Goal: Task Accomplishment & Management: Complete application form

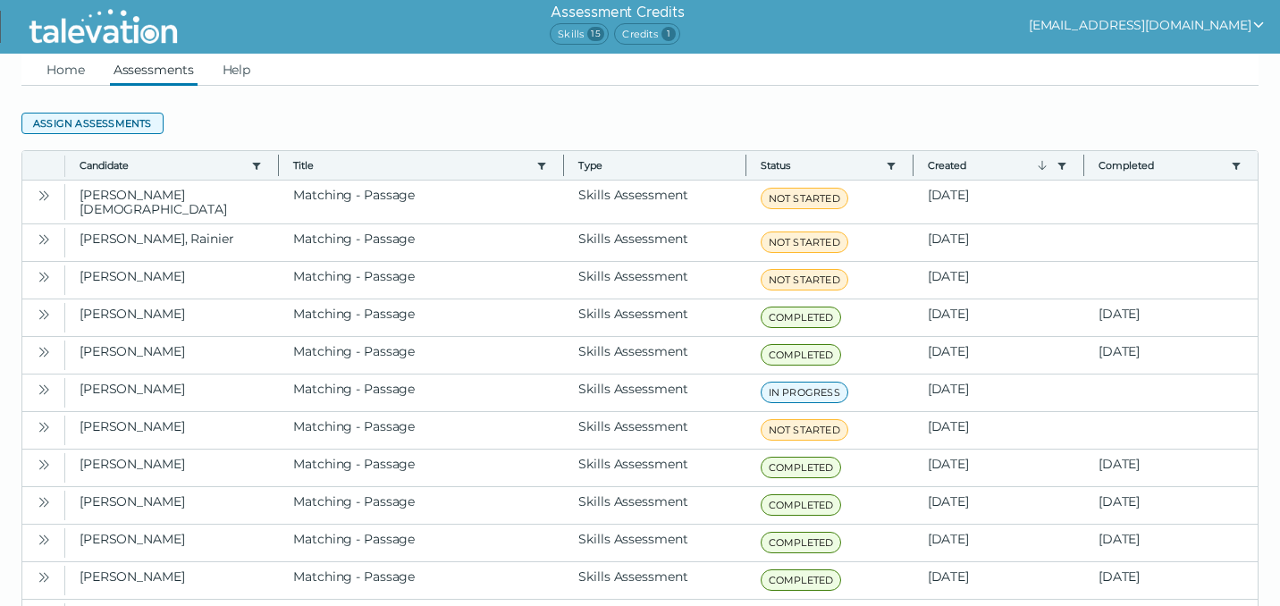
click at [130, 122] on button "Assign assessments" at bounding box center [92, 123] width 142 height 21
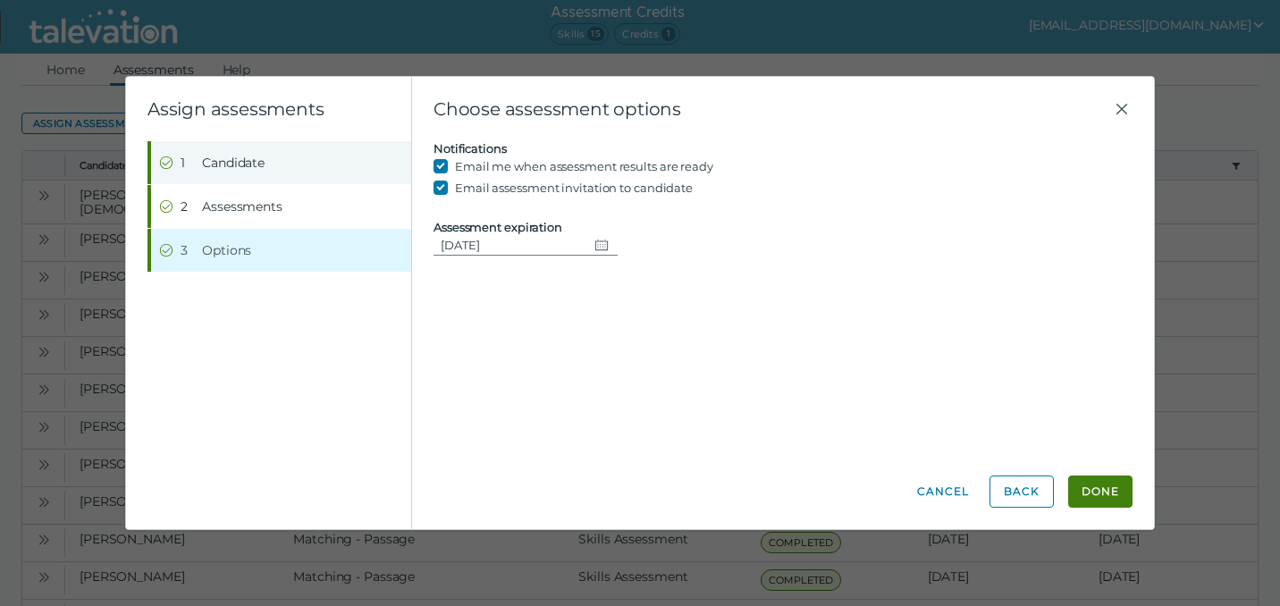
click at [200, 165] on button "Step 1 Candidate" at bounding box center [281, 162] width 260 height 43
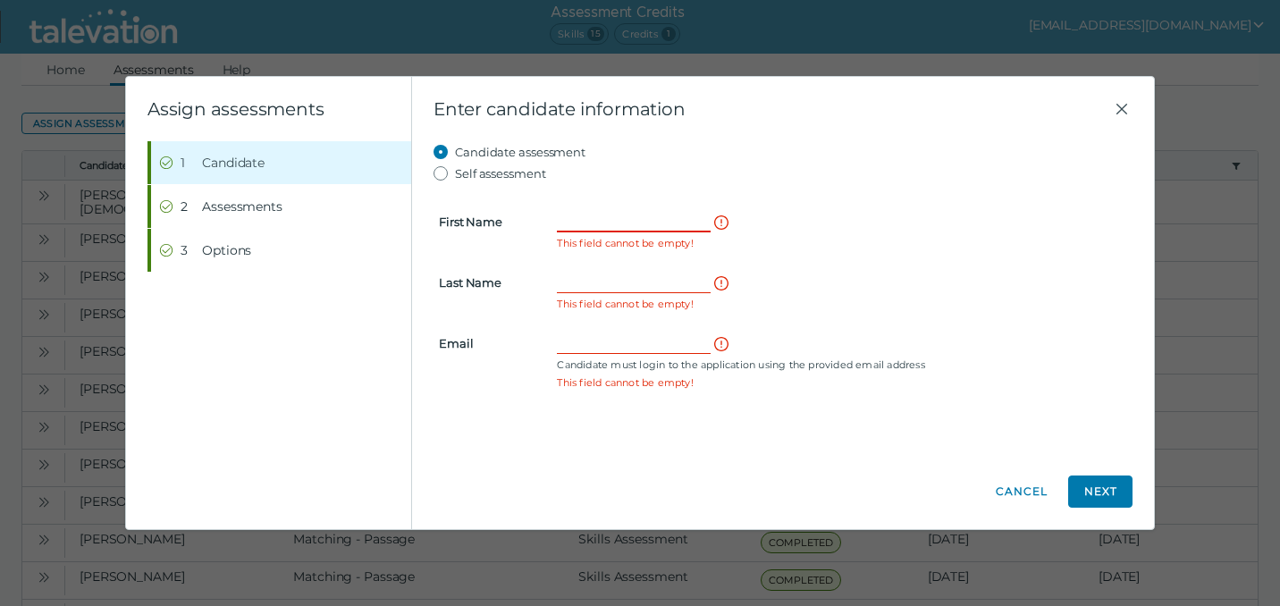
click at [581, 221] on input "First Name" at bounding box center [634, 221] width 154 height 21
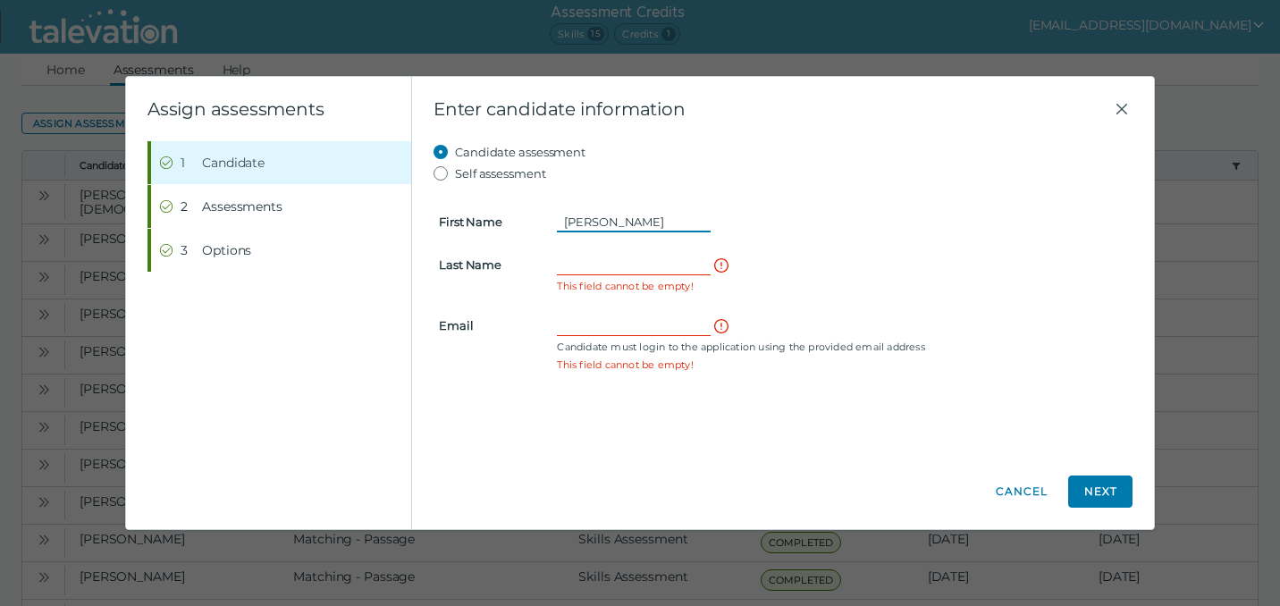
type input "[PERSON_NAME]"
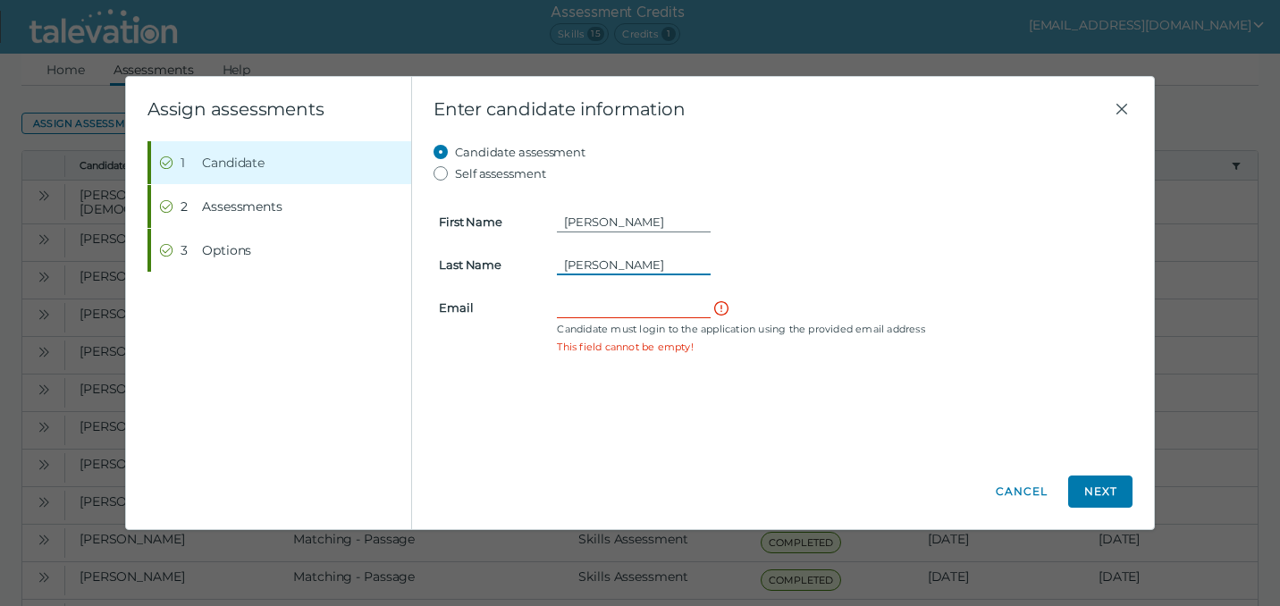
type input "[PERSON_NAME]"
click at [573, 307] on input "Email" at bounding box center [634, 307] width 154 height 21
paste input "[EMAIL_ADDRESS][DOMAIN_NAME]"
click at [1092, 491] on button "Next" at bounding box center [1100, 491] width 64 height 32
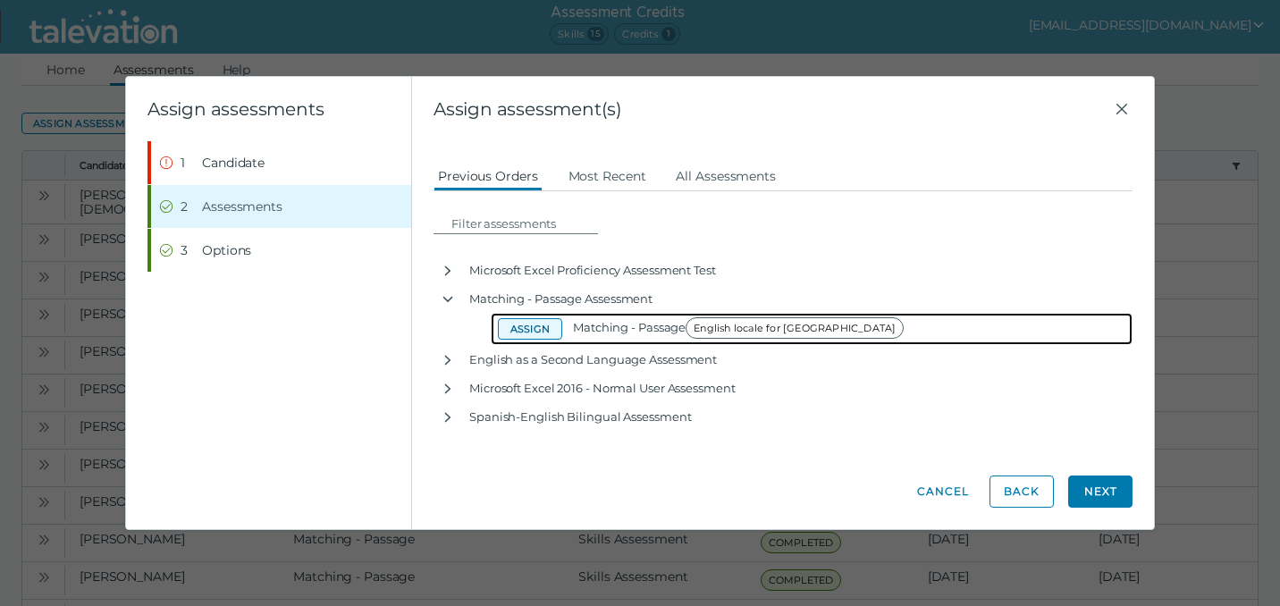
click at [535, 330] on button "Assign" at bounding box center [530, 328] width 64 height 21
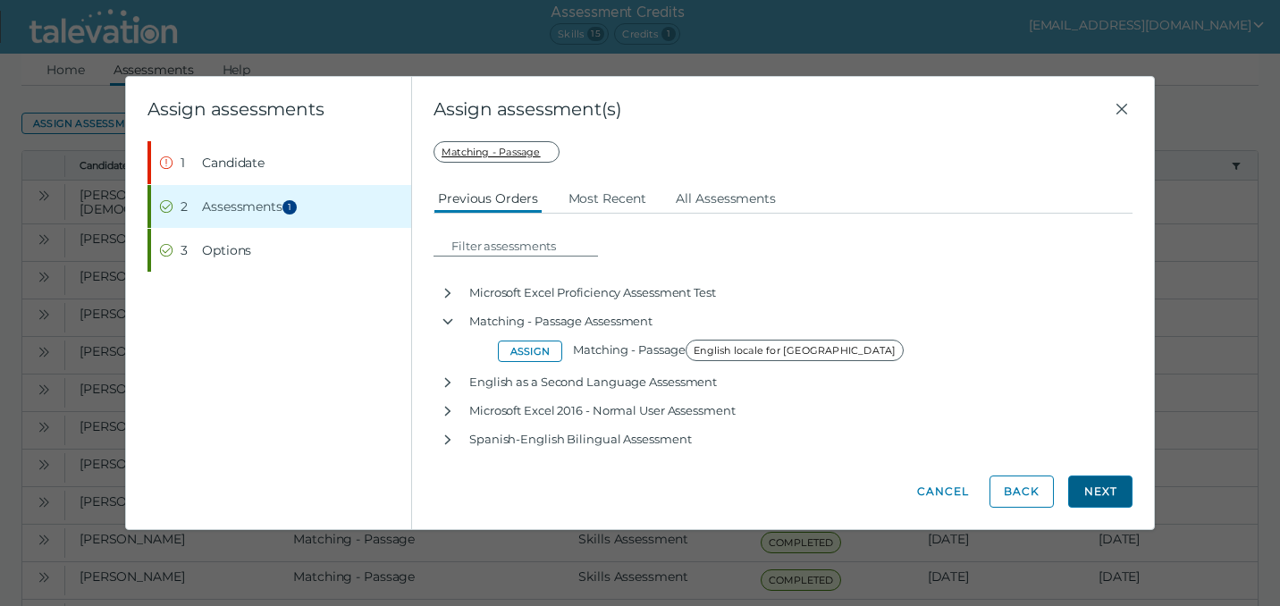
click at [1105, 495] on button "Next" at bounding box center [1100, 491] width 64 height 32
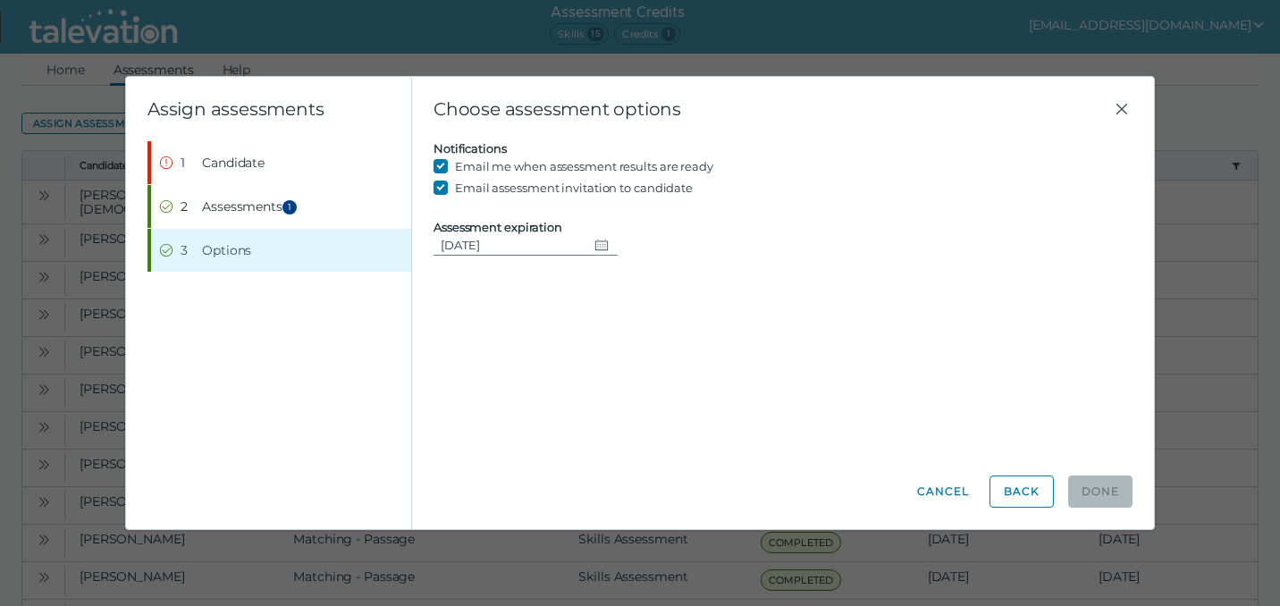
click at [601, 245] on icon "Change date, 08/31/2025" at bounding box center [601, 245] width 14 height 14
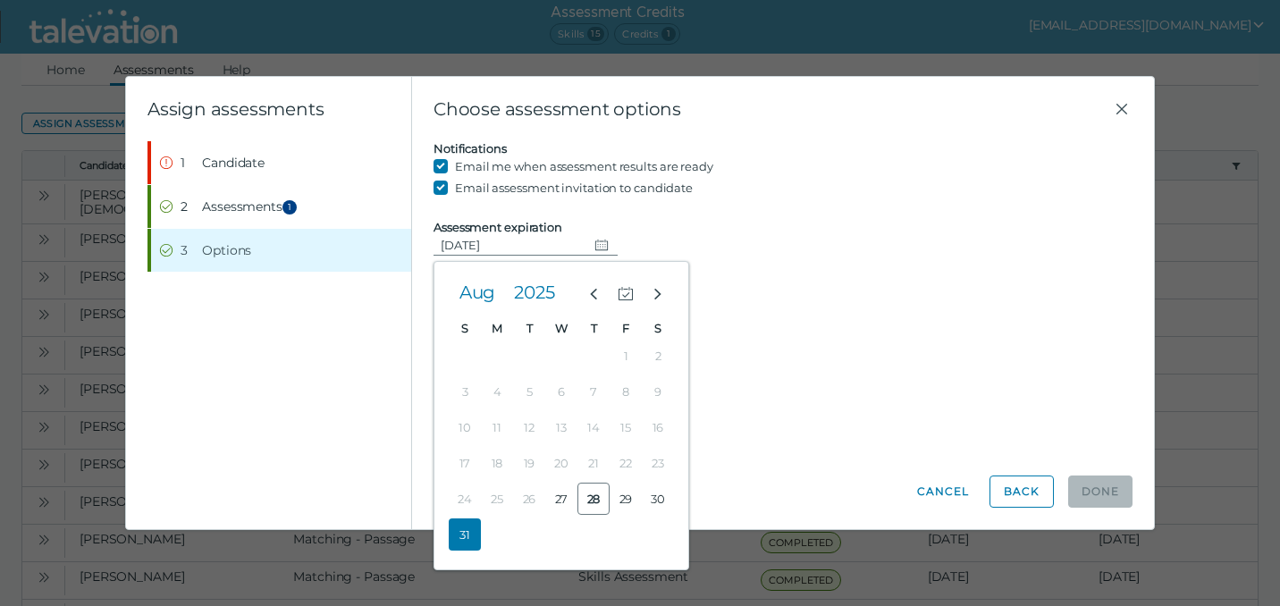
click at [454, 538] on button "31" at bounding box center [465, 534] width 32 height 32
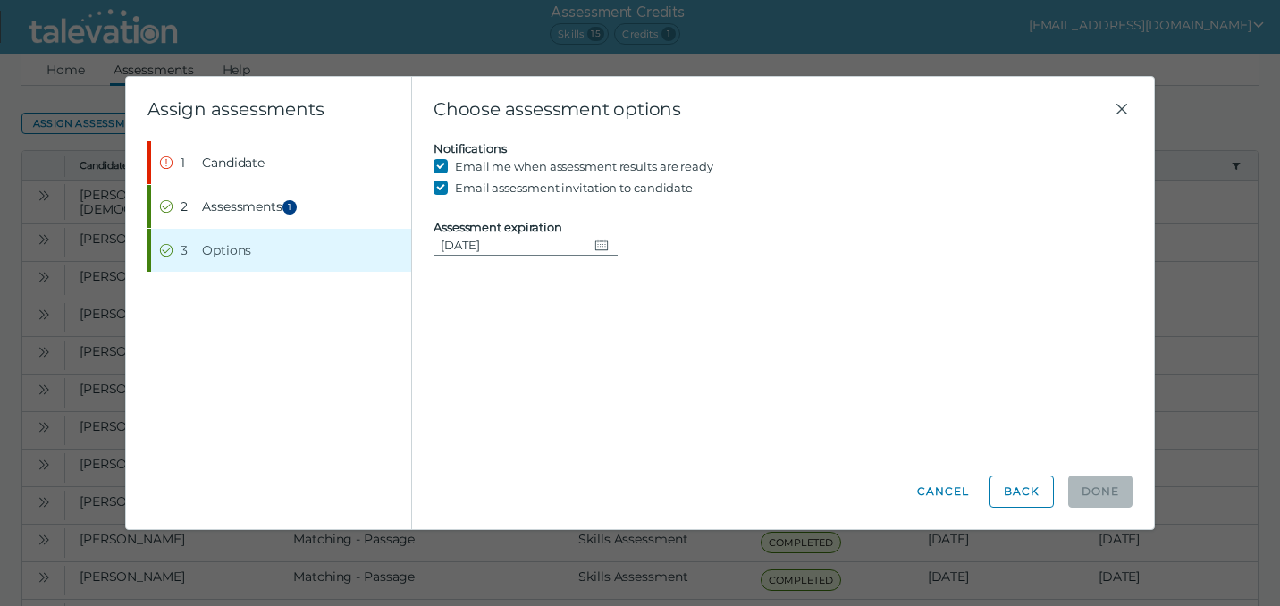
click at [1063, 361] on div "Candidate assessment Self assessment First Name [PERSON_NAME] Last Name [PERSON…" at bounding box center [782, 298] width 699 height 314
click at [220, 170] on span "Candidate" at bounding box center [233, 163] width 63 height 18
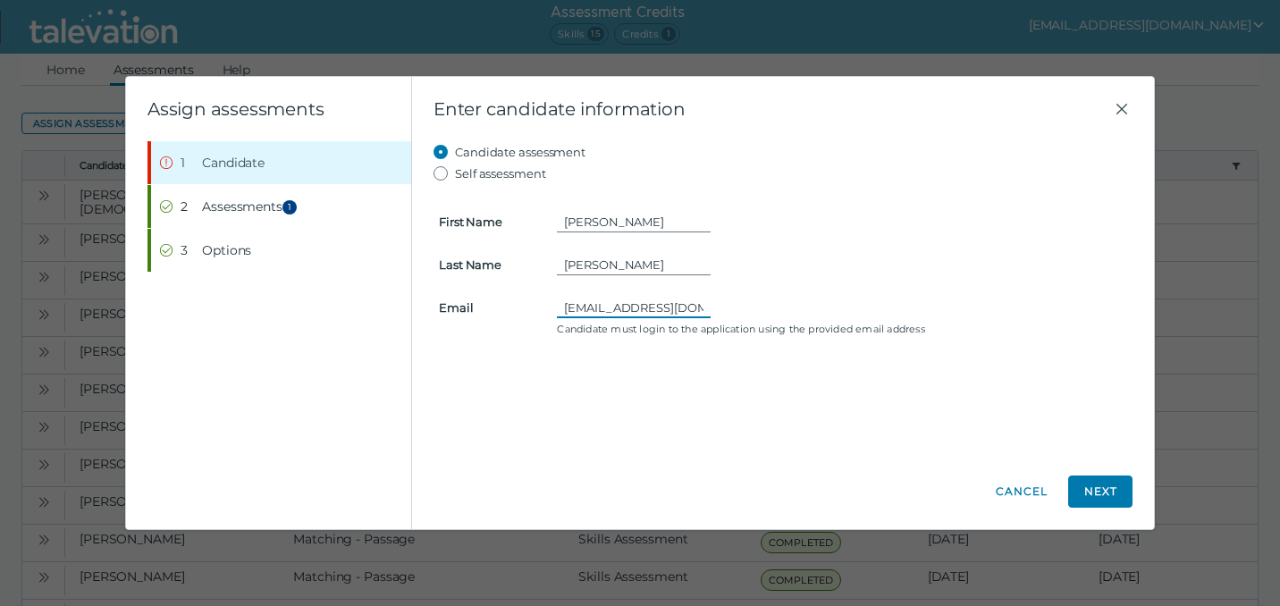
click at [563, 313] on input "[EMAIL_ADDRESS][DOMAIN_NAME]" at bounding box center [634, 307] width 154 height 21
click at [635, 263] on input "[PERSON_NAME]" at bounding box center [634, 264] width 154 height 21
drag, startPoint x: 663, startPoint y: 312, endPoint x: 940, endPoint y: 323, distance: 277.2
click at [940, 323] on div "[EMAIL_ADDRESS][DOMAIN_NAME] Candidate must login to the application using the …" at bounding box center [842, 316] width 592 height 39
click at [1118, 485] on button "Next" at bounding box center [1100, 491] width 64 height 32
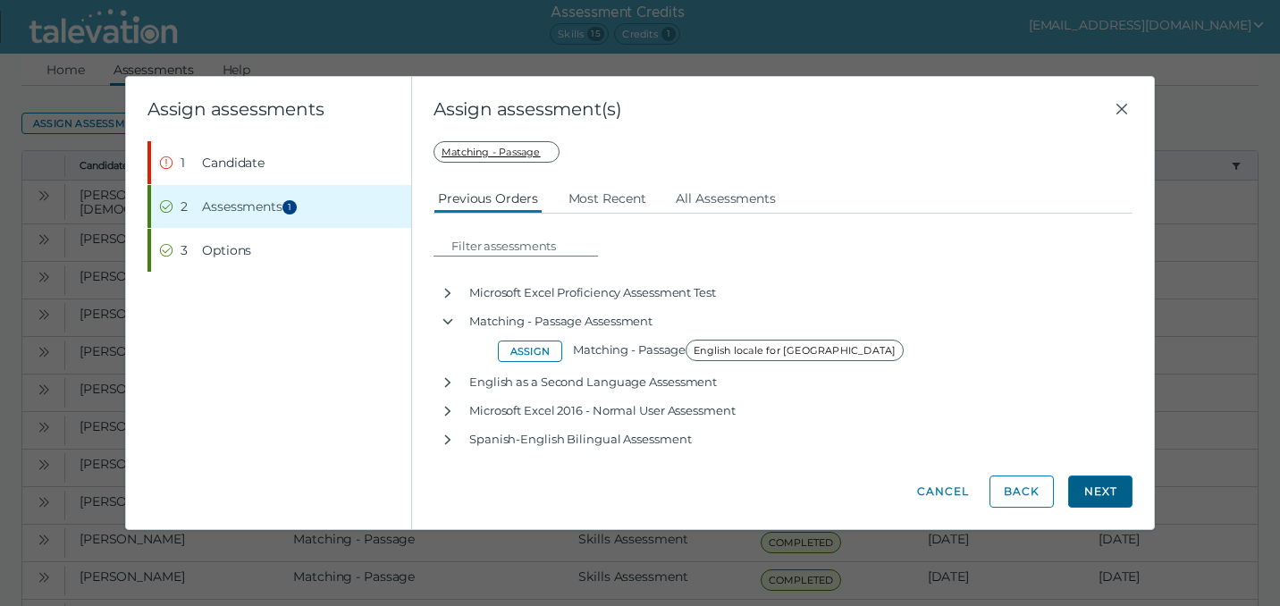
click at [1098, 484] on button "Next" at bounding box center [1100, 491] width 64 height 32
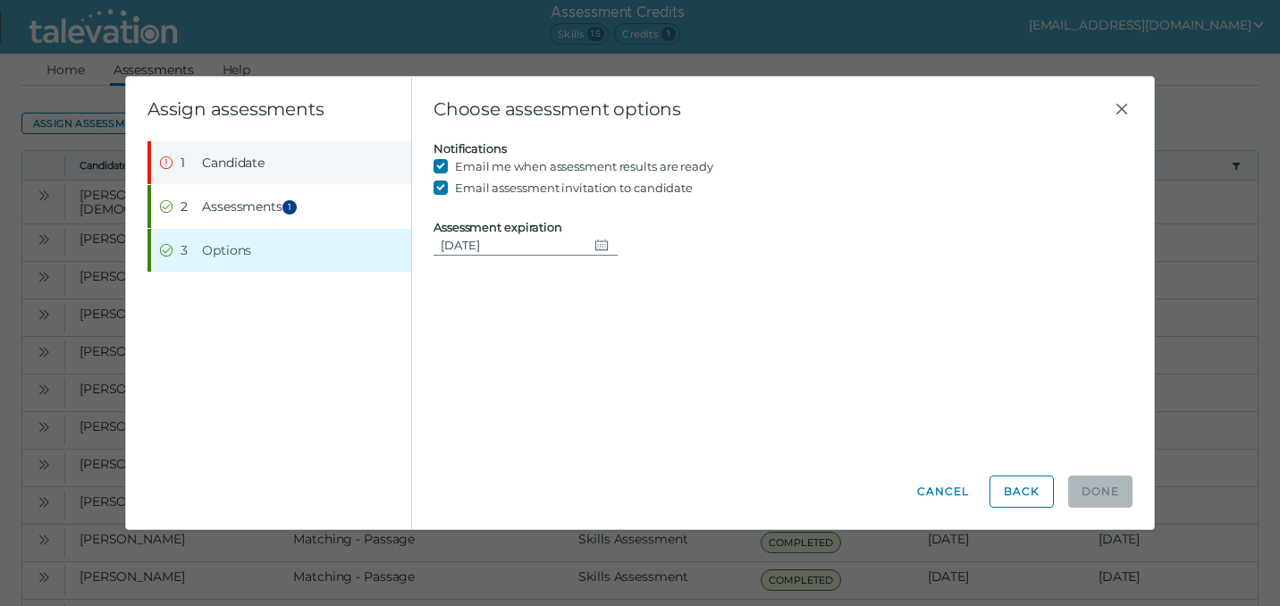
click at [230, 169] on span "Candidate" at bounding box center [233, 163] width 63 height 18
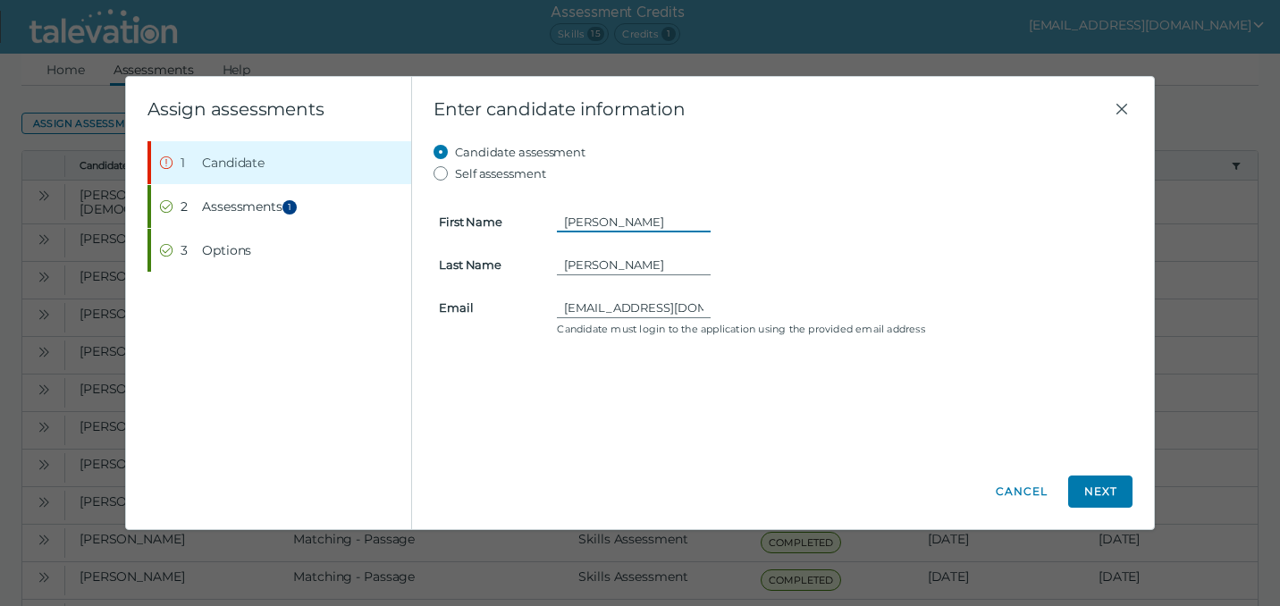
click at [610, 227] on input "[PERSON_NAME]" at bounding box center [634, 221] width 154 height 21
click at [563, 310] on input "[EMAIL_ADDRESS][DOMAIN_NAME]" at bounding box center [634, 307] width 154 height 21
drag, startPoint x: 572, startPoint y: 311, endPoint x: 828, endPoint y: 324, distance: 255.9
click at [828, 324] on div "[EMAIL_ADDRESS][DOMAIN_NAME] Candidate must login to the application using the …" at bounding box center [842, 316] width 592 height 39
click at [697, 307] on input "[EMAIL_ADDRESS][DOMAIN_NAME]" at bounding box center [634, 307] width 154 height 21
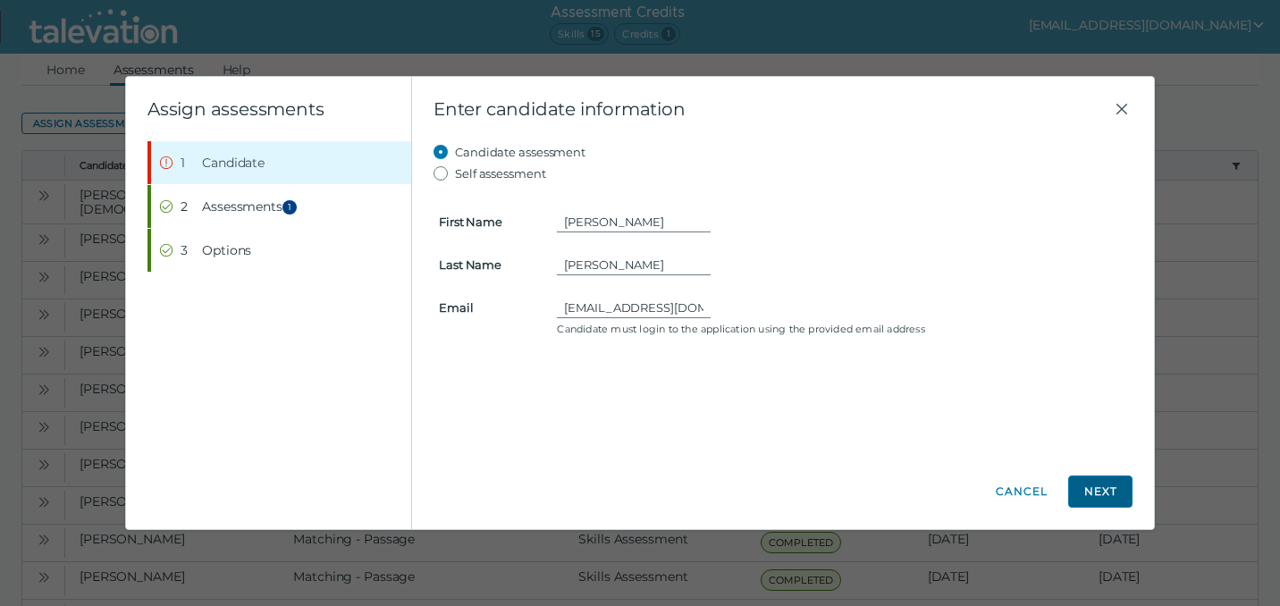
click at [1087, 485] on button "Next" at bounding box center [1100, 491] width 64 height 32
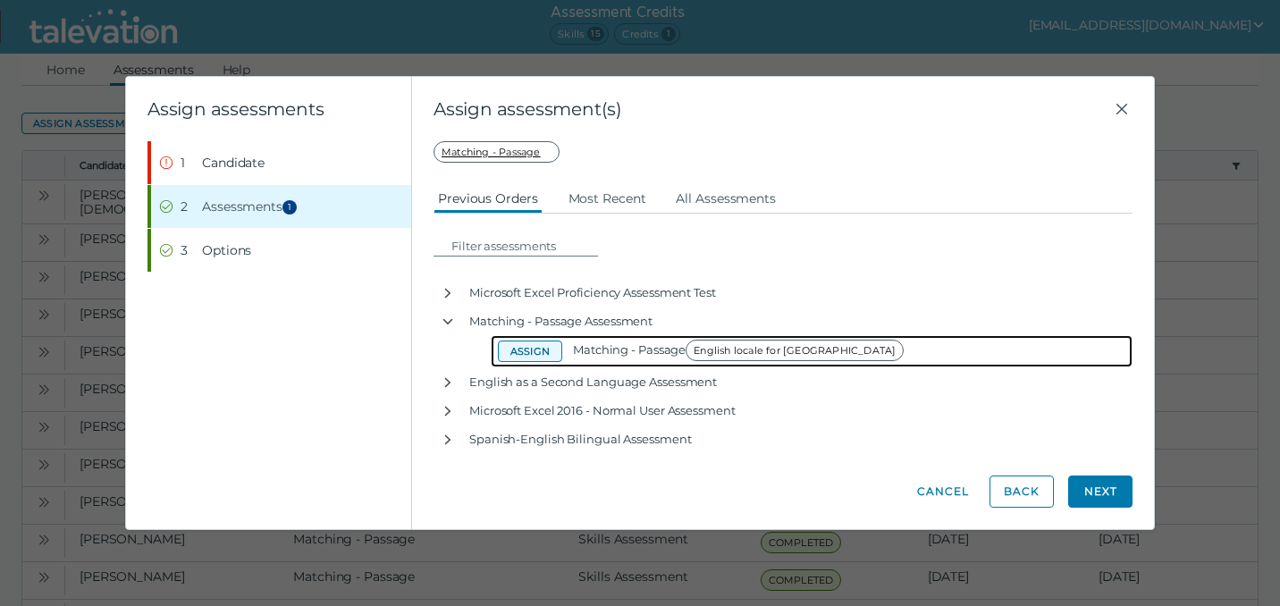
click at [540, 353] on button "Assign" at bounding box center [530, 350] width 64 height 21
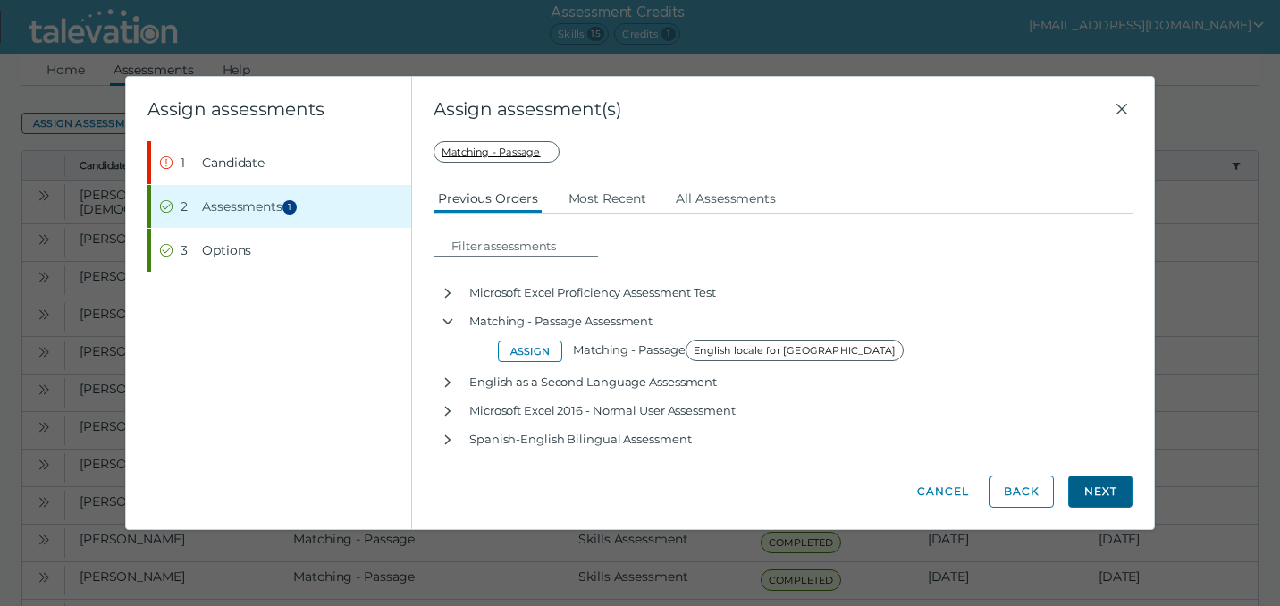
click at [1105, 500] on button "Next" at bounding box center [1100, 491] width 64 height 32
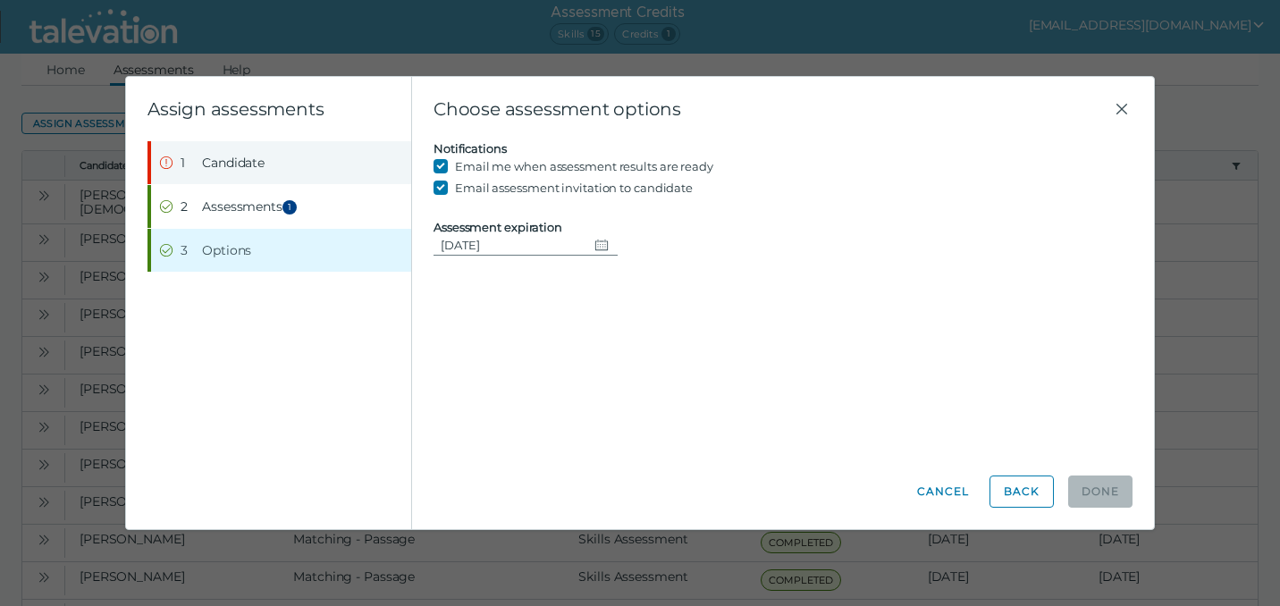
click at [249, 167] on span "Candidate" at bounding box center [233, 163] width 63 height 18
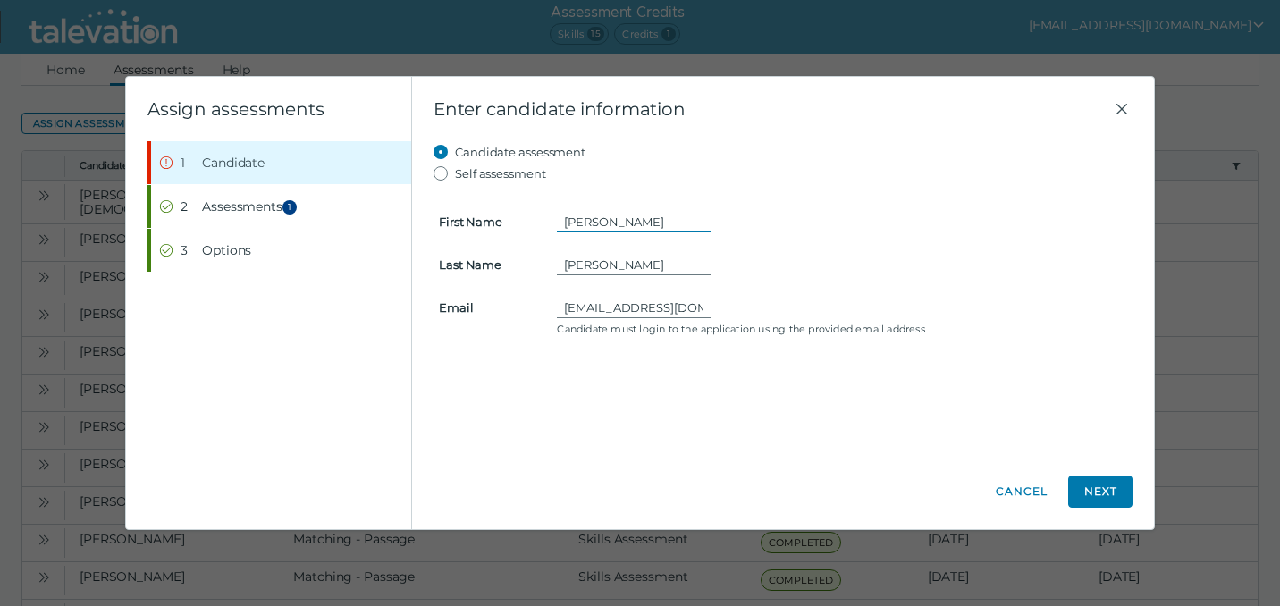
click at [571, 223] on input "[PERSON_NAME]" at bounding box center [634, 221] width 154 height 21
click at [625, 220] on input "[PERSON_NAME]" at bounding box center [634, 221] width 154 height 21
click at [626, 267] on input "[PERSON_NAME]" at bounding box center [634, 264] width 154 height 21
click at [644, 299] on input "[EMAIL_ADDRESS][DOMAIN_NAME]" at bounding box center [634, 307] width 154 height 21
drag, startPoint x: 585, startPoint y: 309, endPoint x: 853, endPoint y: 343, distance: 269.4
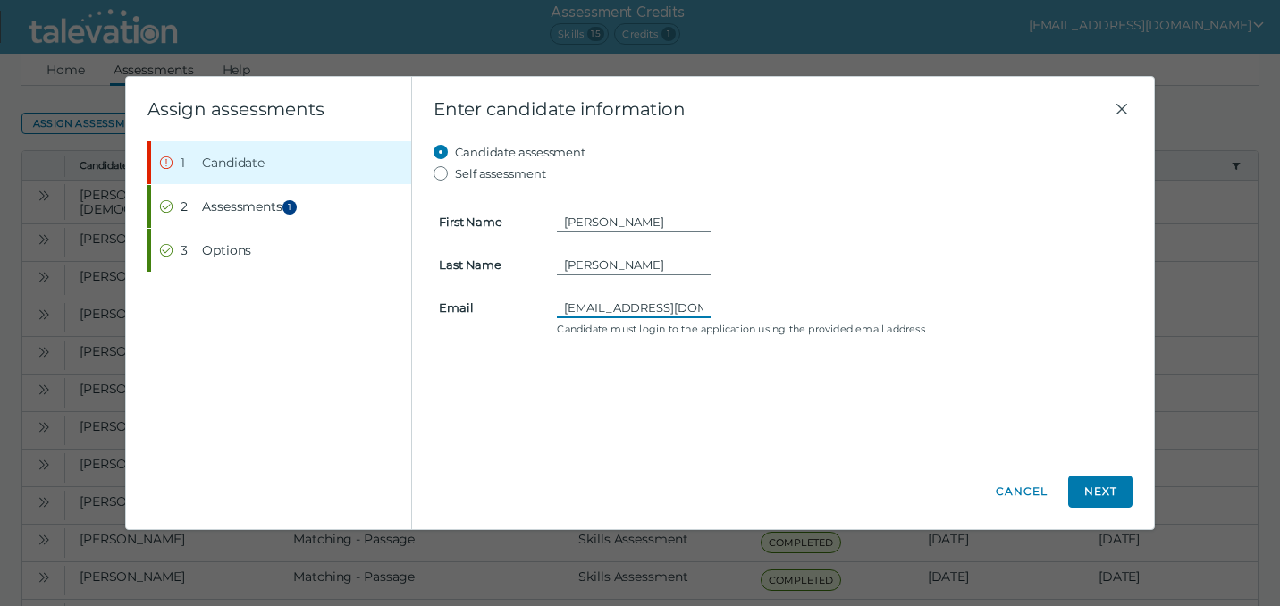
click at [853, 343] on div "Candidate assessment Self assessment First Name [PERSON_NAME] Last Name [PERSON…" at bounding box center [782, 298] width 699 height 314
type input "[EMAIL_ADDRESS][DOMAIN_NAME]"
click at [643, 261] on input "[PERSON_NAME]" at bounding box center [634, 264] width 154 height 21
type input "[PERSON_NAME]"
click at [629, 217] on input "[PERSON_NAME]" at bounding box center [634, 221] width 154 height 21
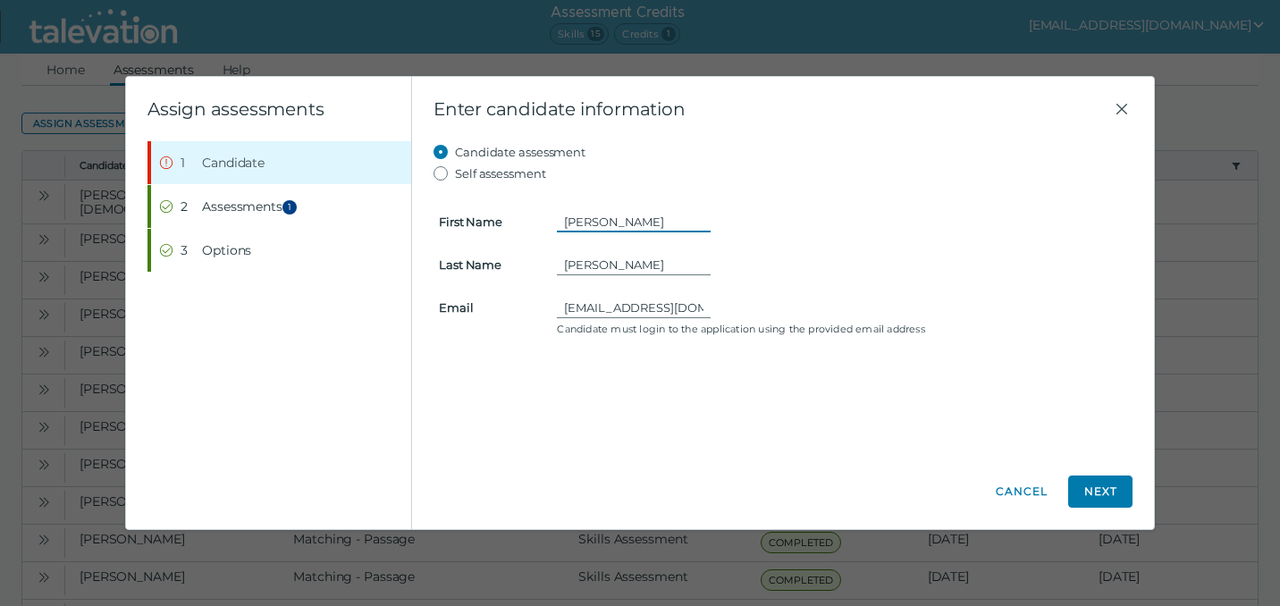
type input "[PERSON_NAME]"
click at [963, 271] on div "[PERSON_NAME]" at bounding box center [842, 264] width 570 height 21
click at [1113, 500] on button "Next" at bounding box center [1100, 491] width 64 height 32
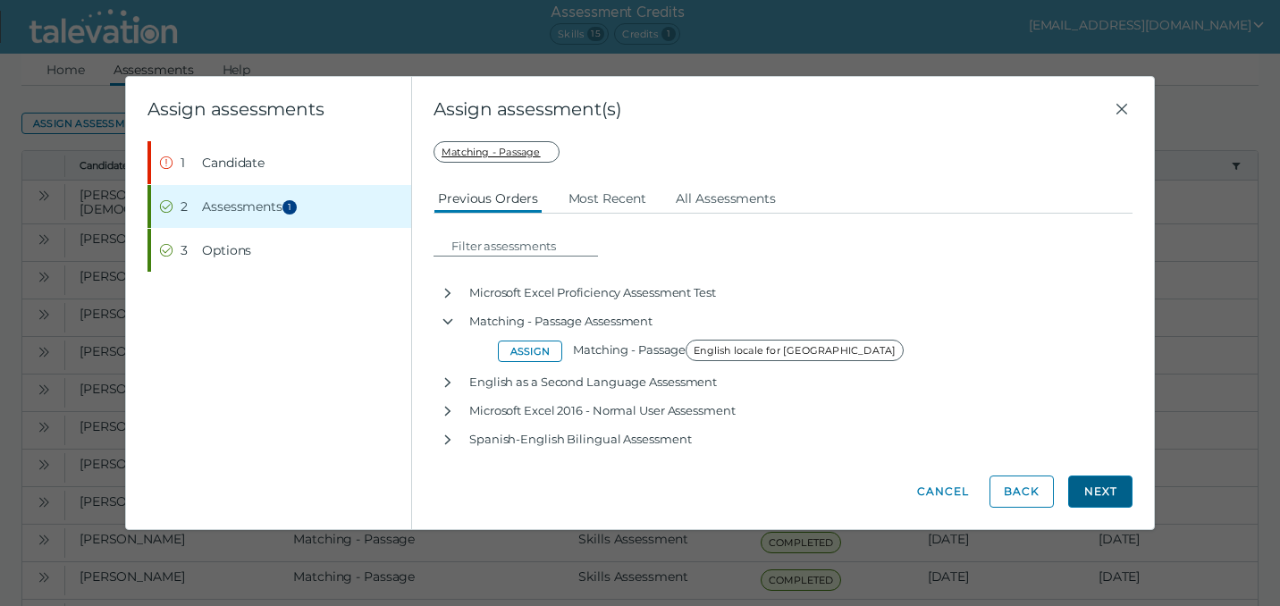
click at [1113, 500] on button "Next" at bounding box center [1100, 491] width 64 height 32
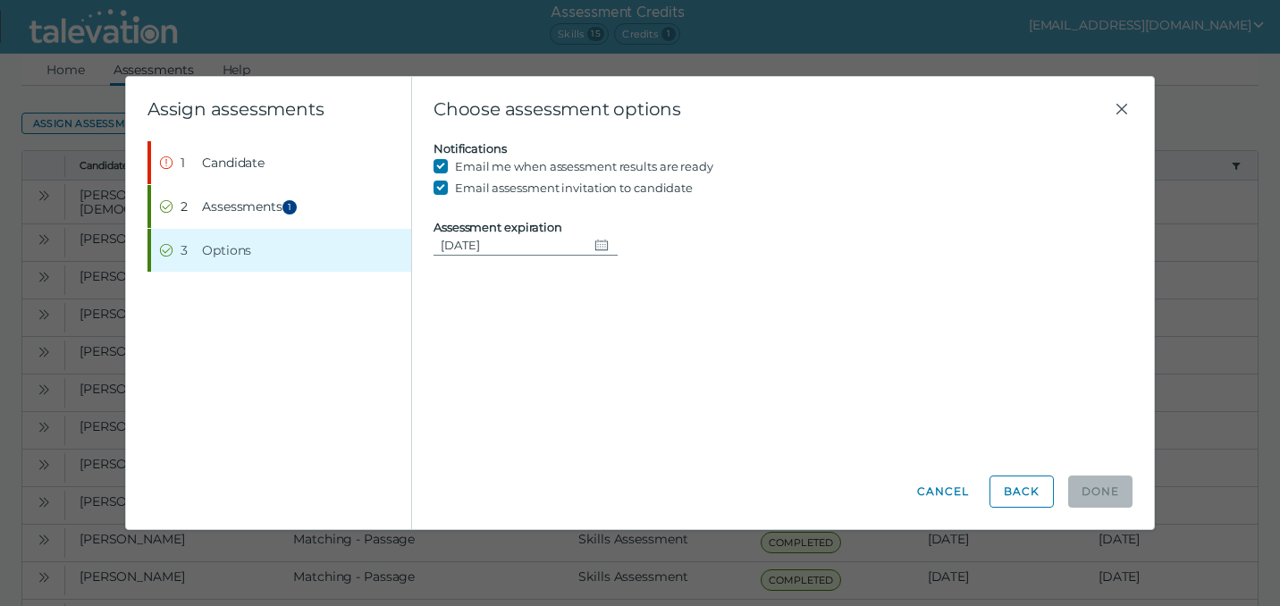
click at [607, 248] on button "Change date, 08/31/2025" at bounding box center [602, 244] width 30 height 21
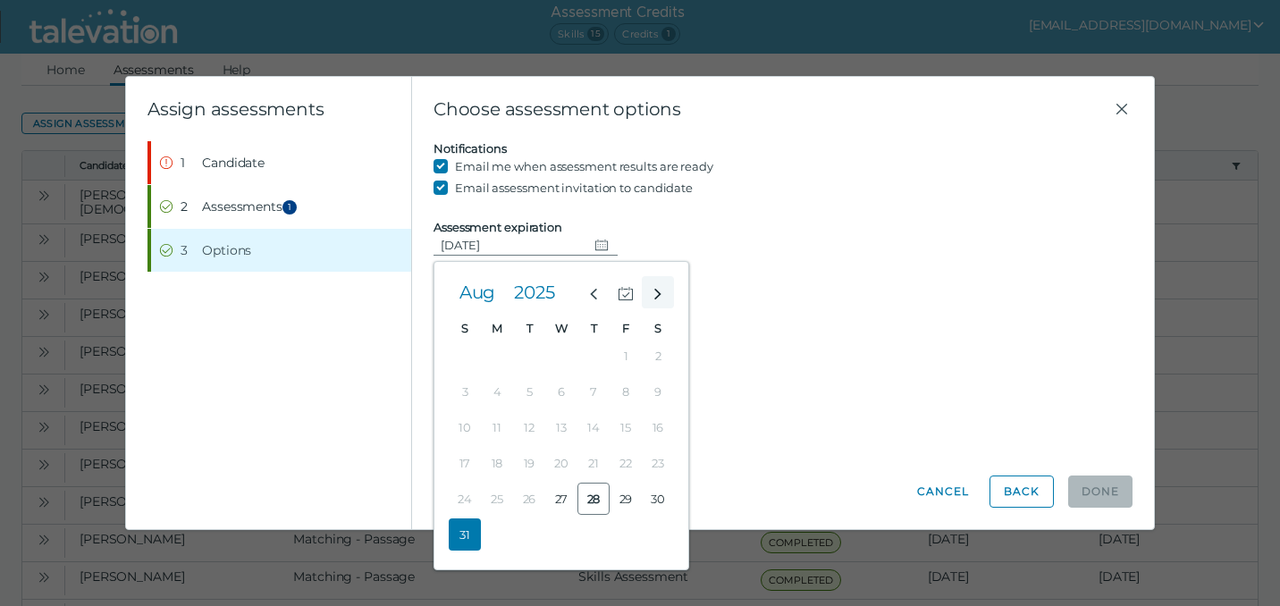
click at [660, 296] on icon "Next month" at bounding box center [658, 294] width 16 height 16
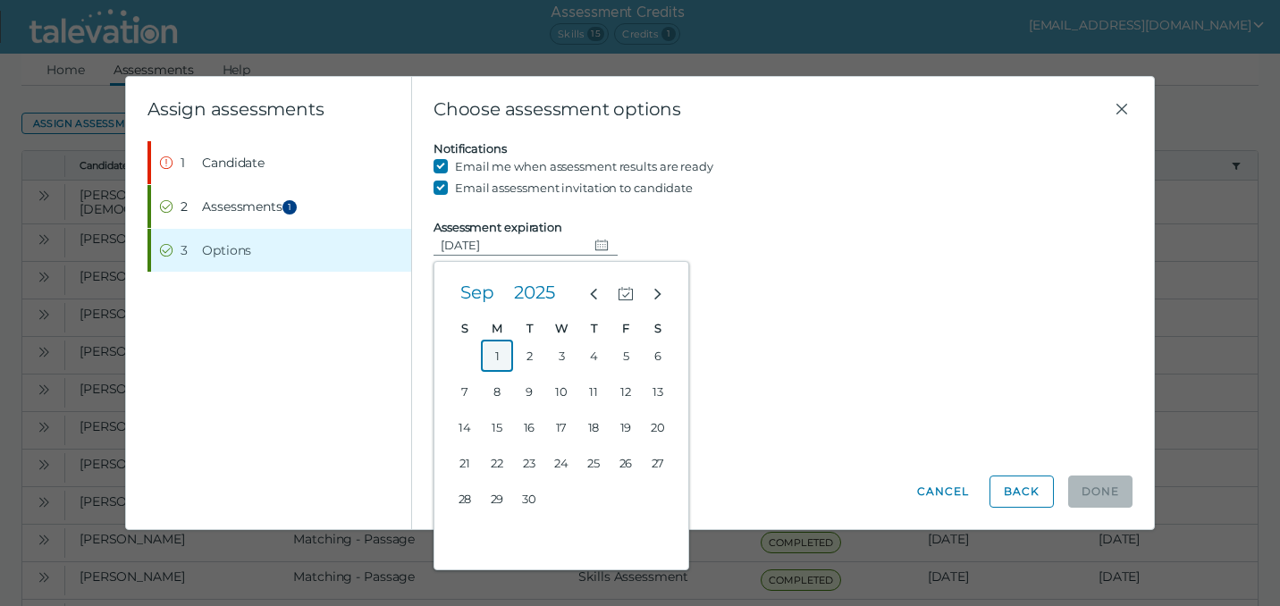
click at [503, 358] on button "1" at bounding box center [497, 356] width 32 height 32
type input "[DATE]"
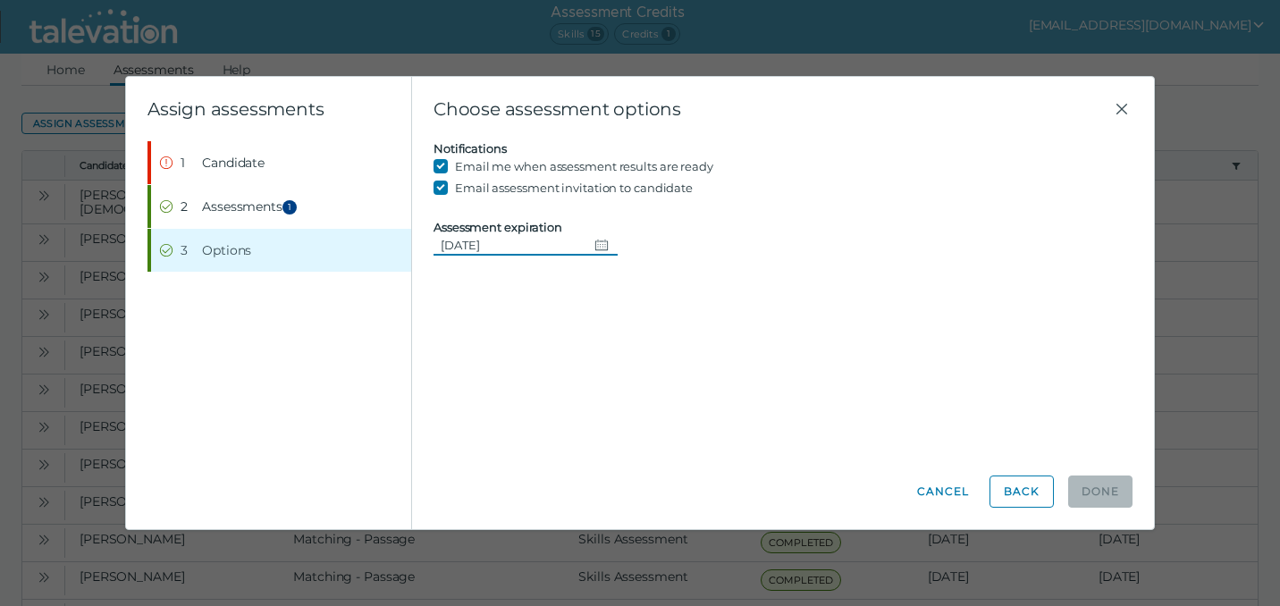
click at [929, 348] on div "Candidate assessment Self assessment First Name [PERSON_NAME] Last Name [PERSON…" at bounding box center [782, 298] width 699 height 314
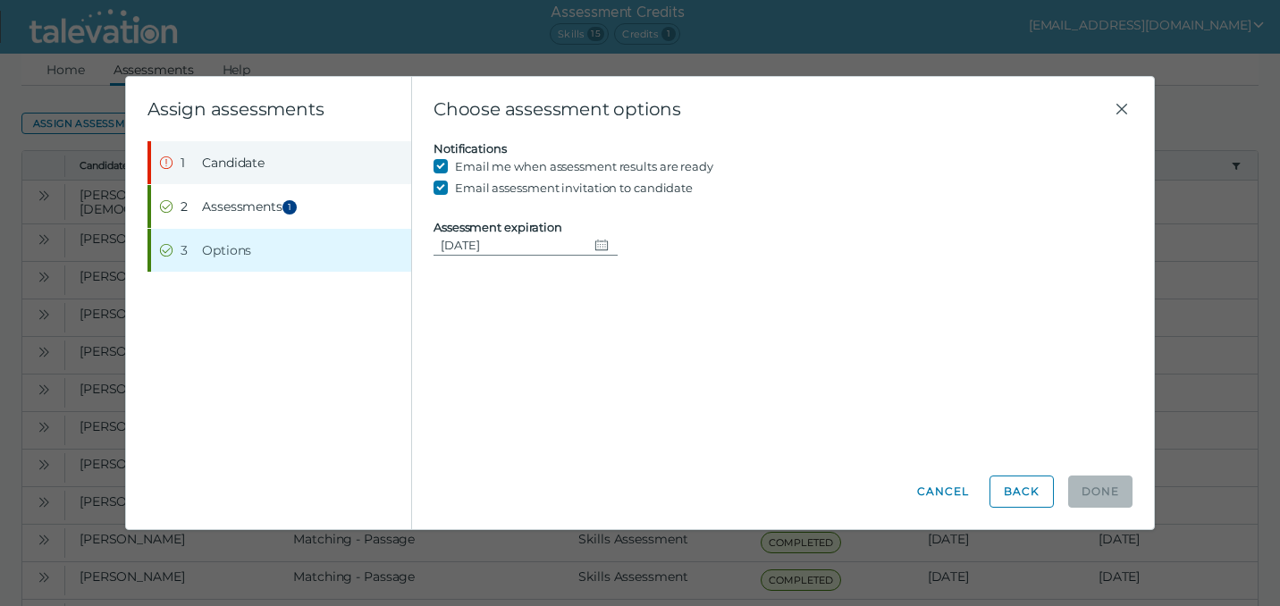
click at [240, 163] on span "Candidate" at bounding box center [233, 163] width 63 height 18
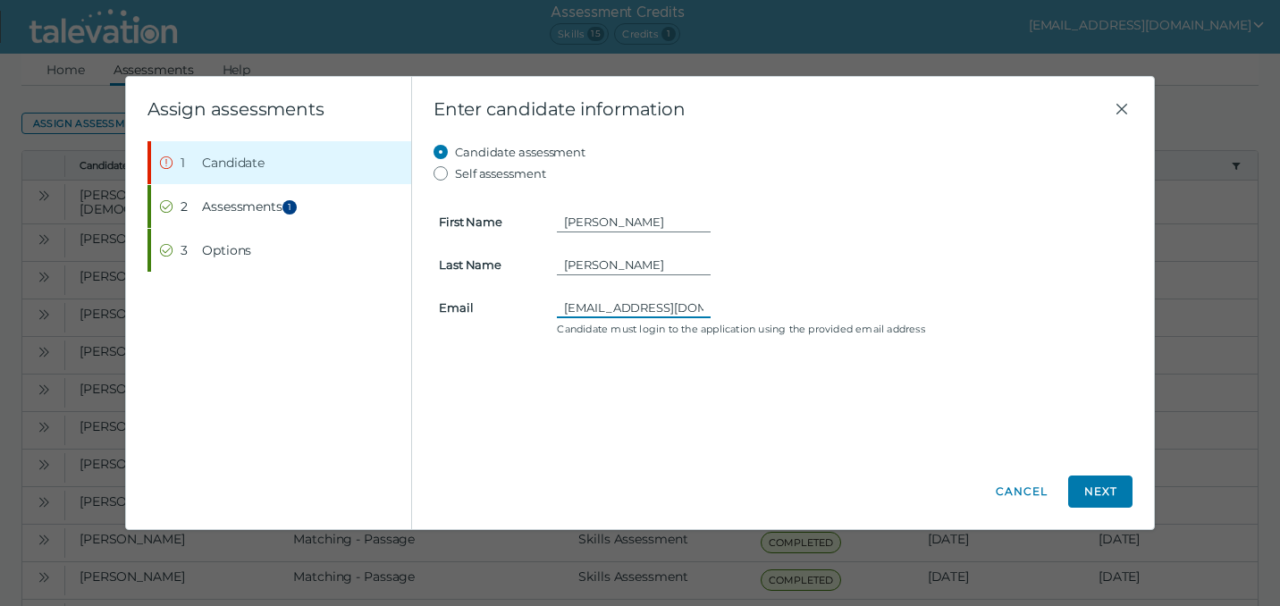
click at [566, 311] on input "[EMAIL_ADDRESS][DOMAIN_NAME]" at bounding box center [634, 307] width 154 height 21
paste input
type input "[EMAIL_ADDRESS][DOMAIN_NAME]"
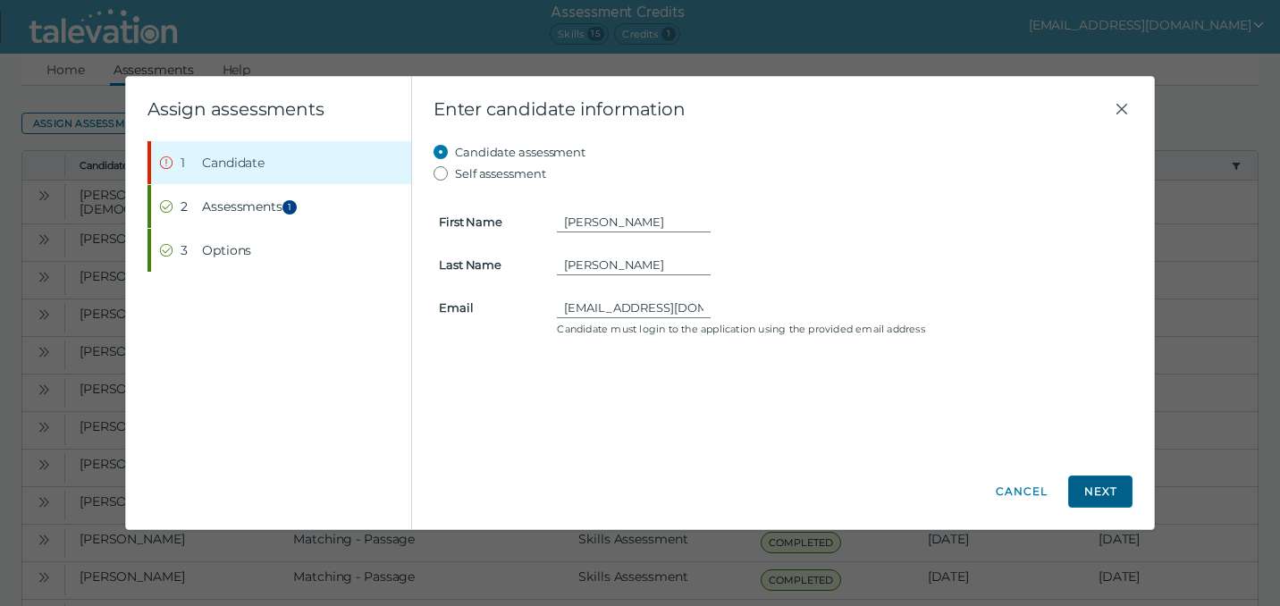
click at [1114, 491] on button "Next" at bounding box center [1100, 491] width 64 height 32
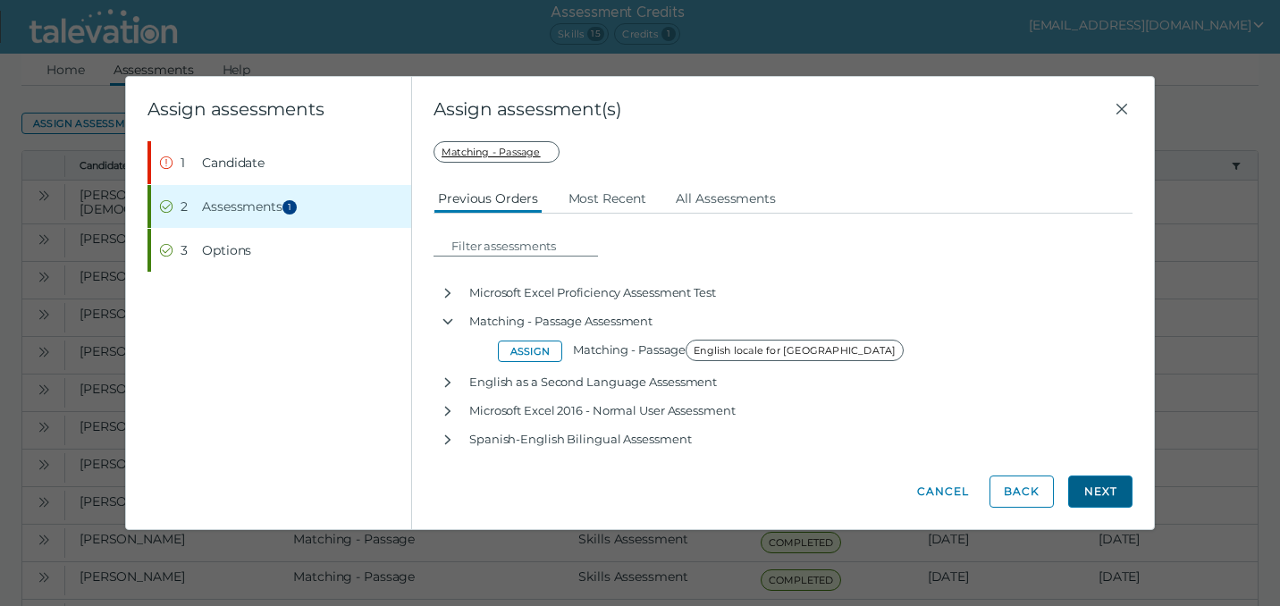
click at [1109, 498] on button "Next" at bounding box center [1100, 491] width 64 height 32
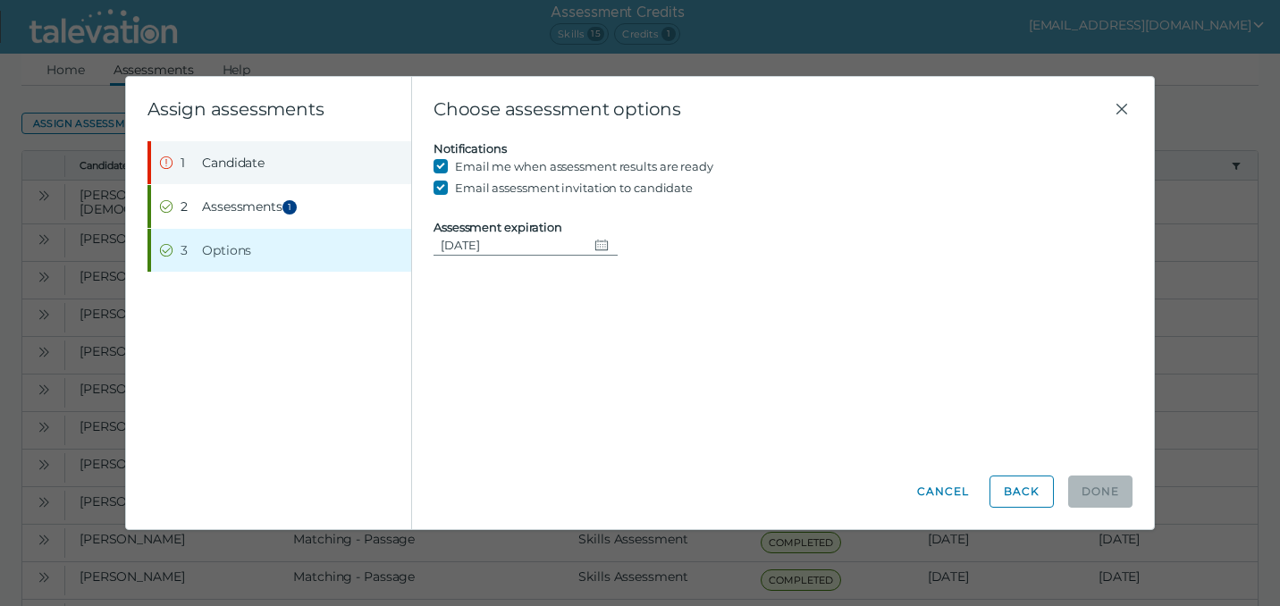
click at [225, 163] on span "Candidate" at bounding box center [233, 163] width 63 height 18
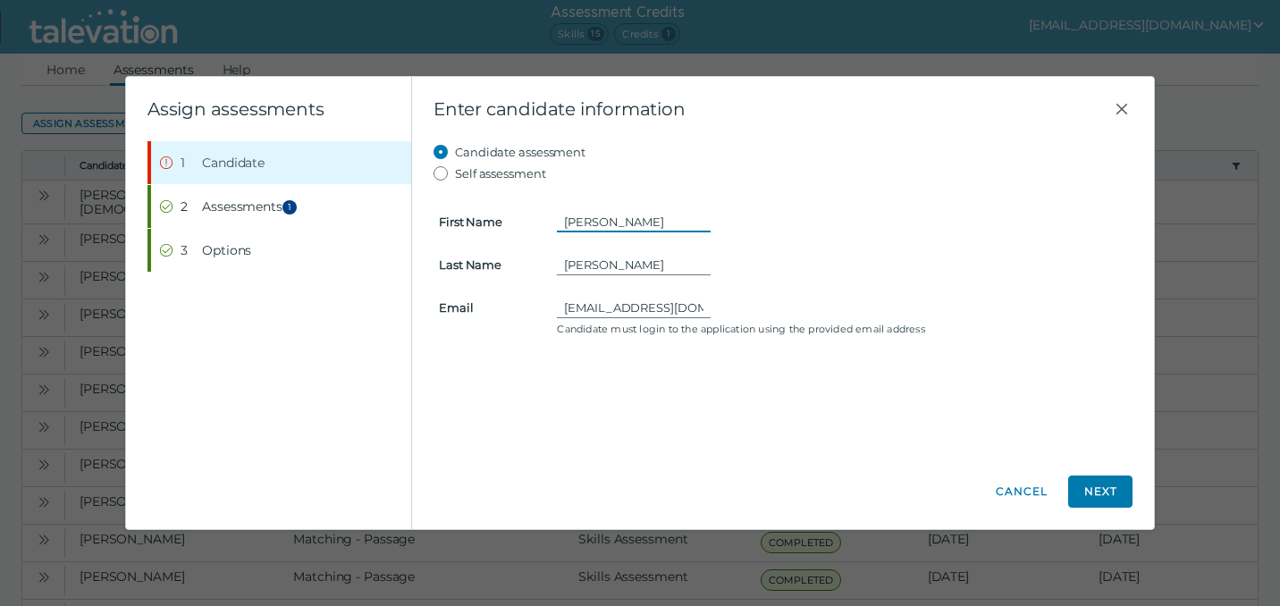
click at [601, 221] on input "[PERSON_NAME]" at bounding box center [634, 221] width 154 height 21
click at [1116, 112] on icon "Close" at bounding box center [1121, 108] width 21 height 21
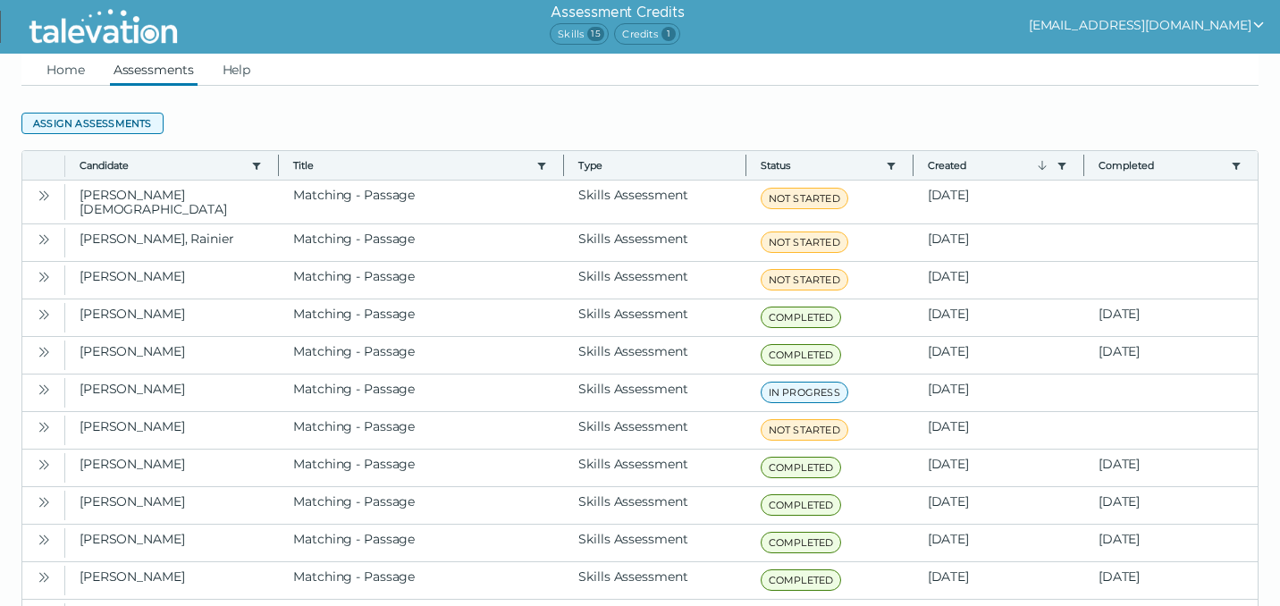
click at [107, 123] on button "Assign assessments" at bounding box center [92, 123] width 142 height 21
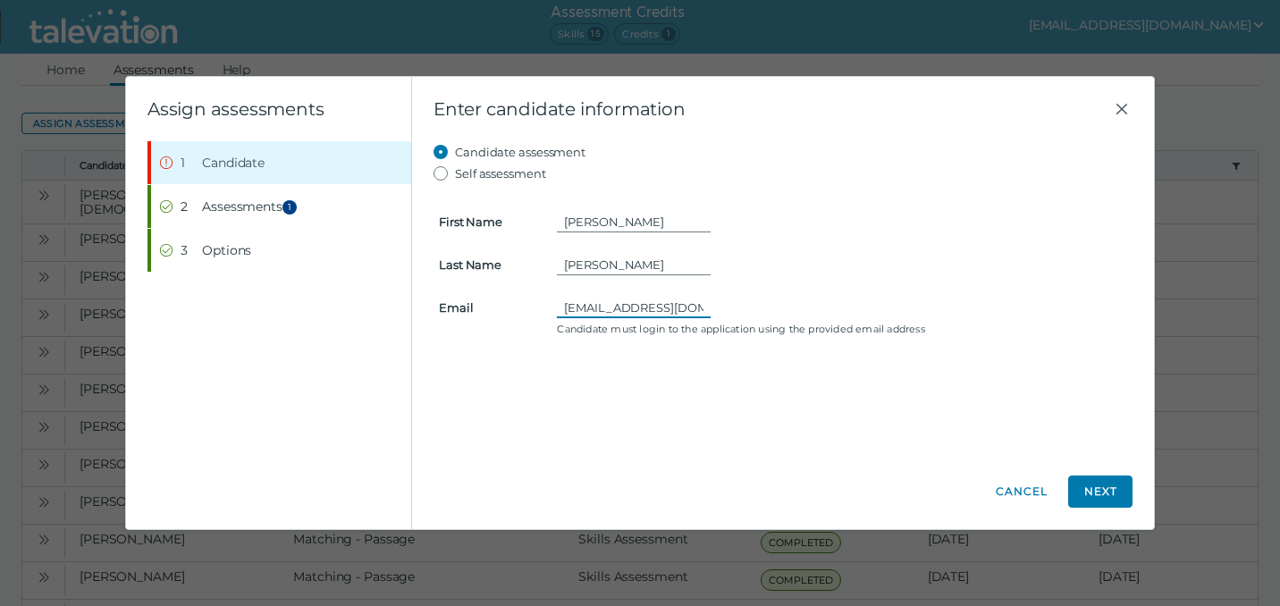
click at [637, 298] on input "[EMAIL_ADDRESS][DOMAIN_NAME]" at bounding box center [634, 307] width 154 height 21
click at [1102, 499] on button "Next" at bounding box center [1100, 491] width 64 height 32
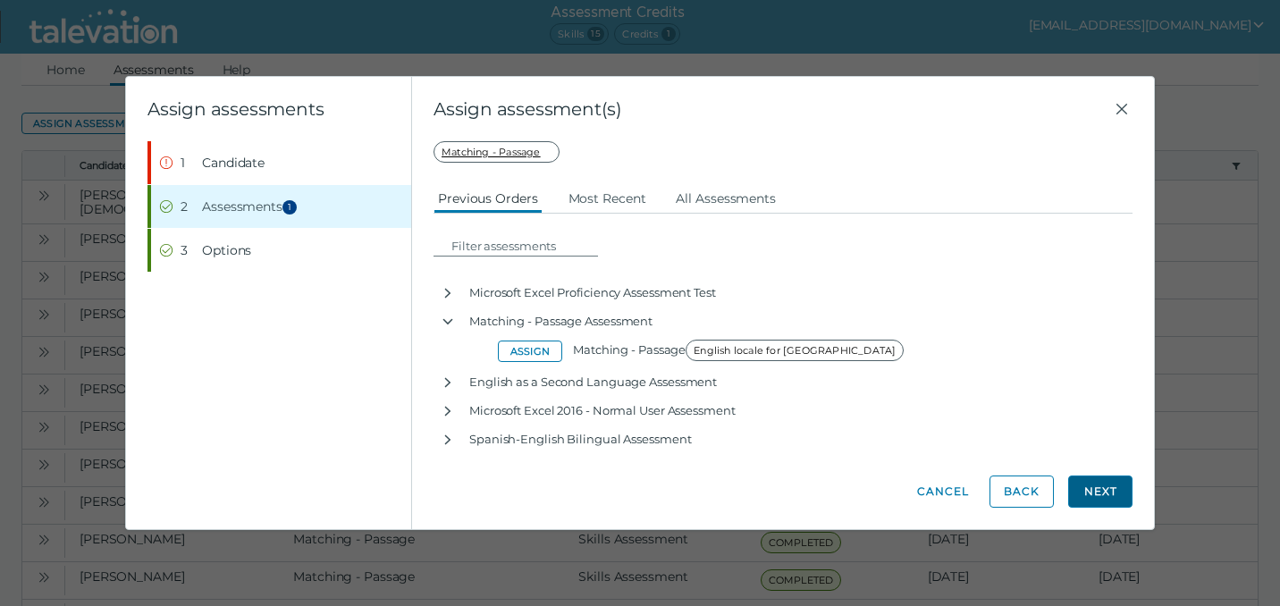
click at [1102, 499] on button "Next" at bounding box center [1100, 491] width 64 height 32
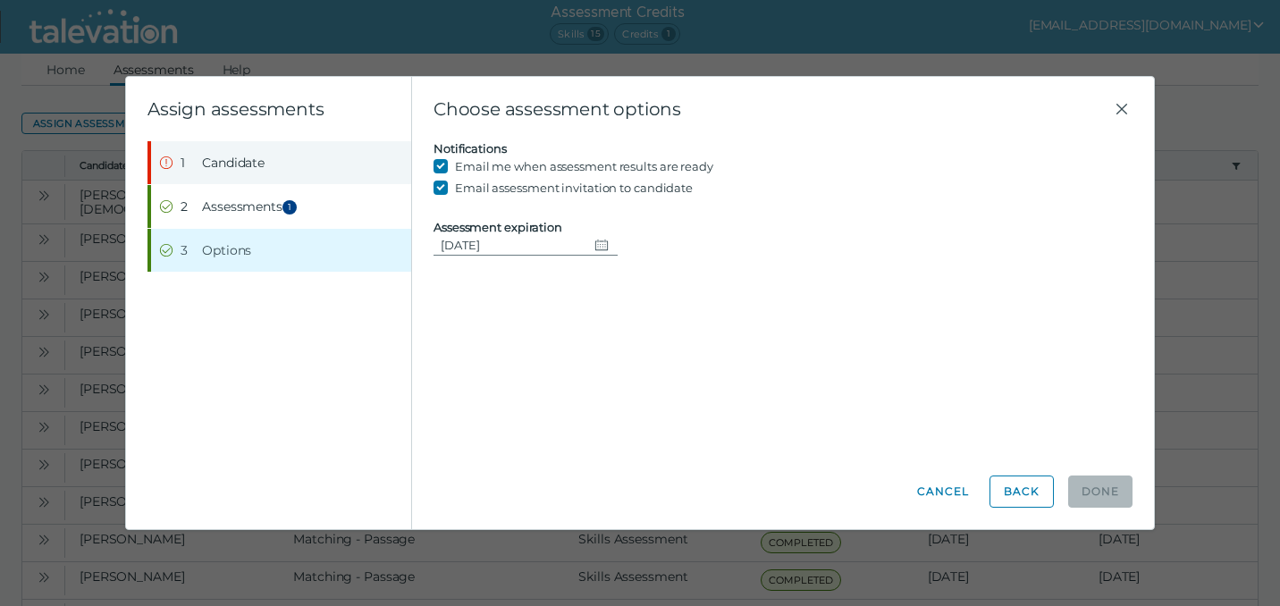
click at [235, 166] on span "Candidate" at bounding box center [233, 163] width 63 height 18
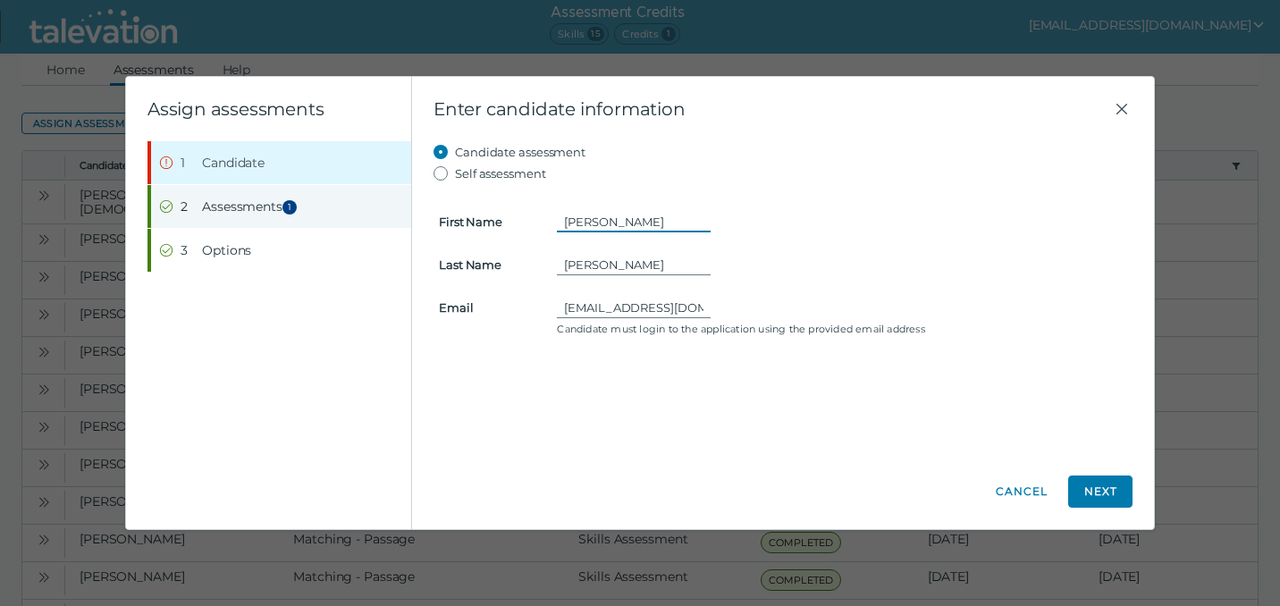
drag, startPoint x: 624, startPoint y: 223, endPoint x: 220, endPoint y: 201, distance: 404.6
click at [220, 201] on div "Assign assessments Step 1 Candidate Step 2 Assessments 1 Step 3 Options Enter c…" at bounding box center [640, 303] width 1028 height 453
type input "[PERSON_NAME]"
type input "g"
type input "[PERSON_NAME]"
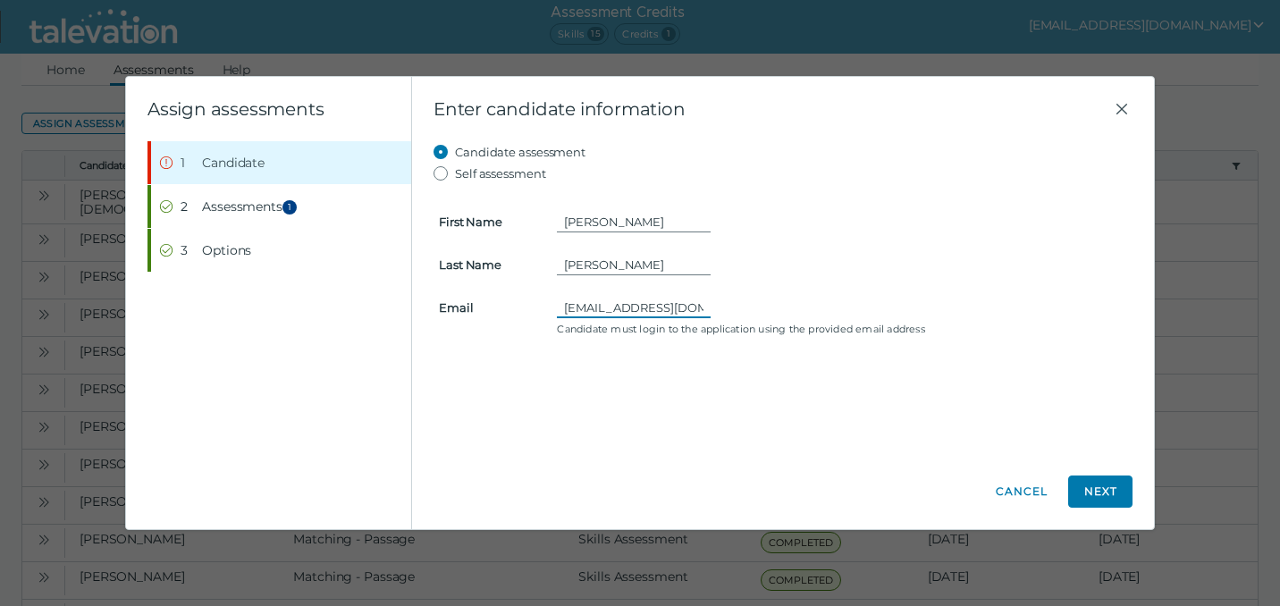
click at [619, 316] on input "[EMAIL_ADDRESS][DOMAIN_NAME]" at bounding box center [634, 307] width 154 height 21
type input "[EMAIL_ADDRESS][DOMAIN_NAME]"
click at [727, 396] on div "Candidate assessment Self assessment First Name [PERSON_NAME] Last Name [PERSON…" at bounding box center [782, 298] width 699 height 314
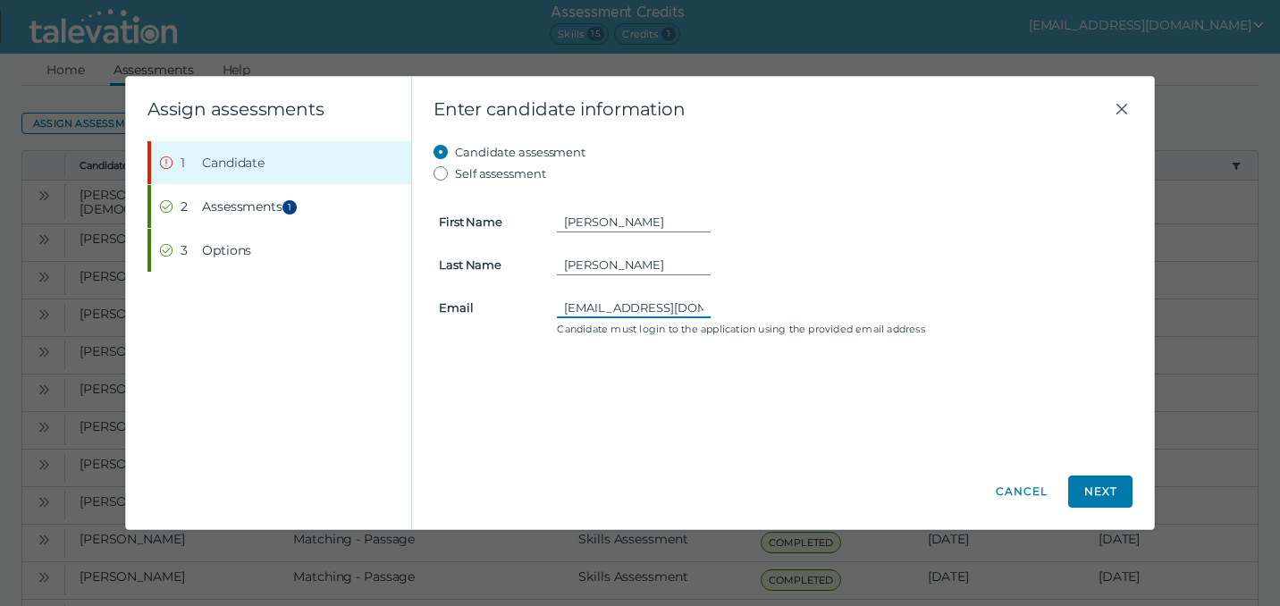
click at [590, 310] on input "[EMAIL_ADDRESS][DOMAIN_NAME]" at bounding box center [634, 307] width 154 height 21
click at [651, 315] on input "[EMAIL_ADDRESS][DOMAIN_NAME]" at bounding box center [634, 307] width 154 height 21
drag, startPoint x: 605, startPoint y: 308, endPoint x: 826, endPoint y: 319, distance: 221.0
click at [826, 319] on div "[EMAIL_ADDRESS][DOMAIN_NAME] Candidate must login to the application using the …" at bounding box center [842, 316] width 592 height 39
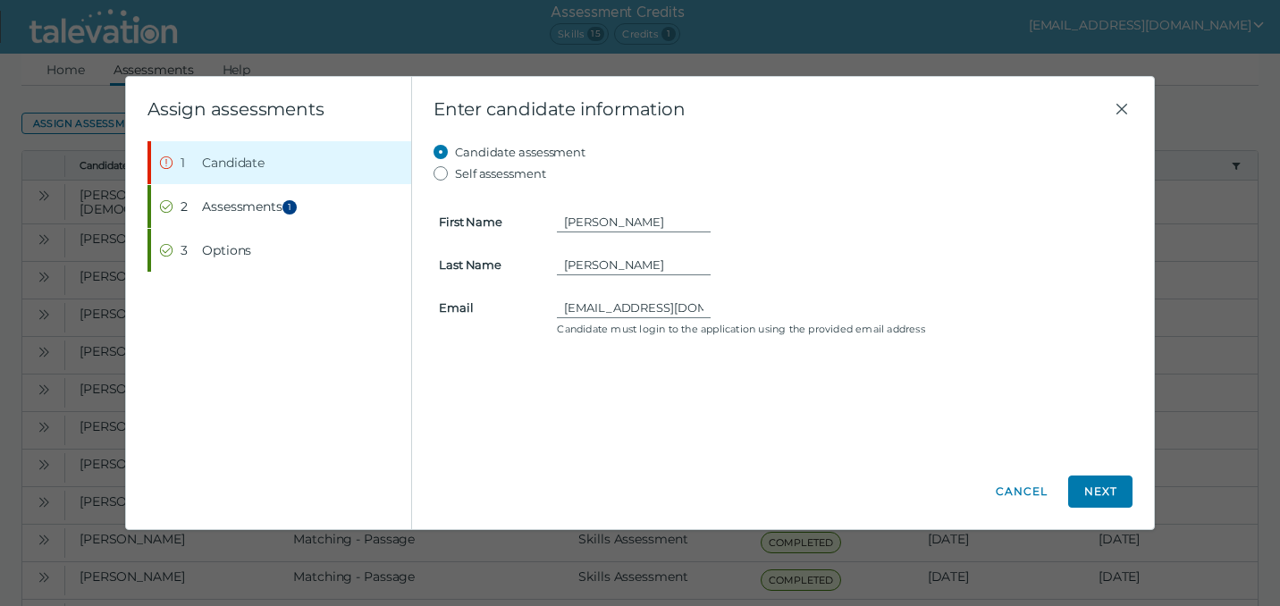
click at [927, 272] on div "[PERSON_NAME]" at bounding box center [842, 264] width 570 height 21
click at [1105, 485] on button "Next" at bounding box center [1100, 491] width 64 height 32
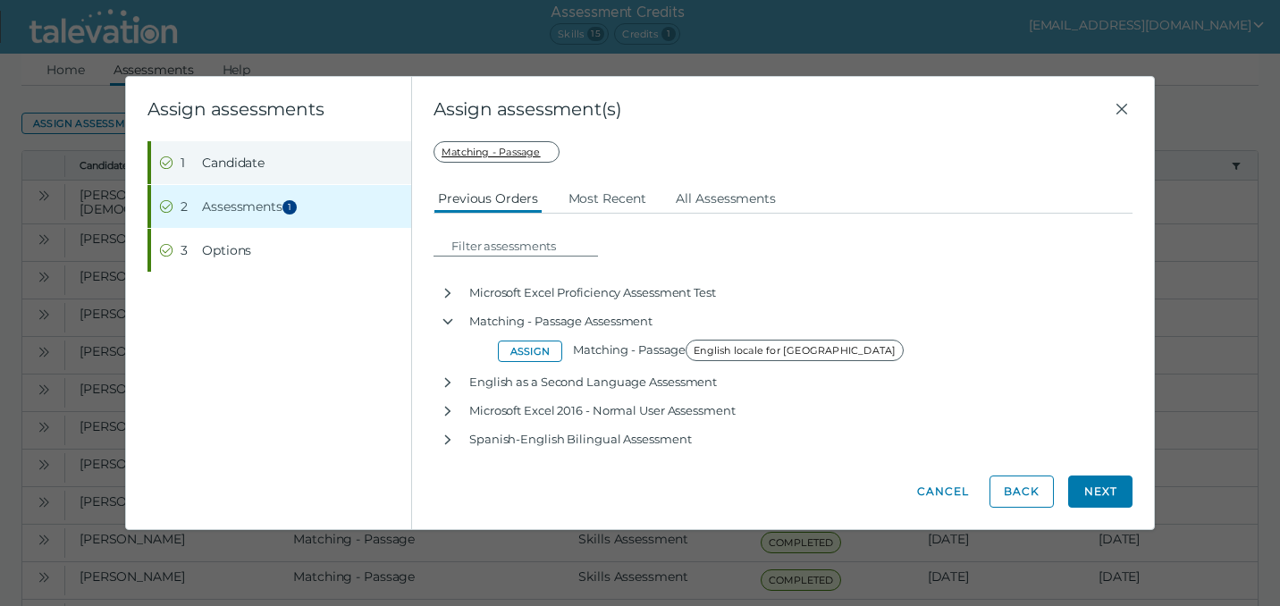
click at [266, 156] on button "Step 1 Candidate" at bounding box center [281, 162] width 260 height 43
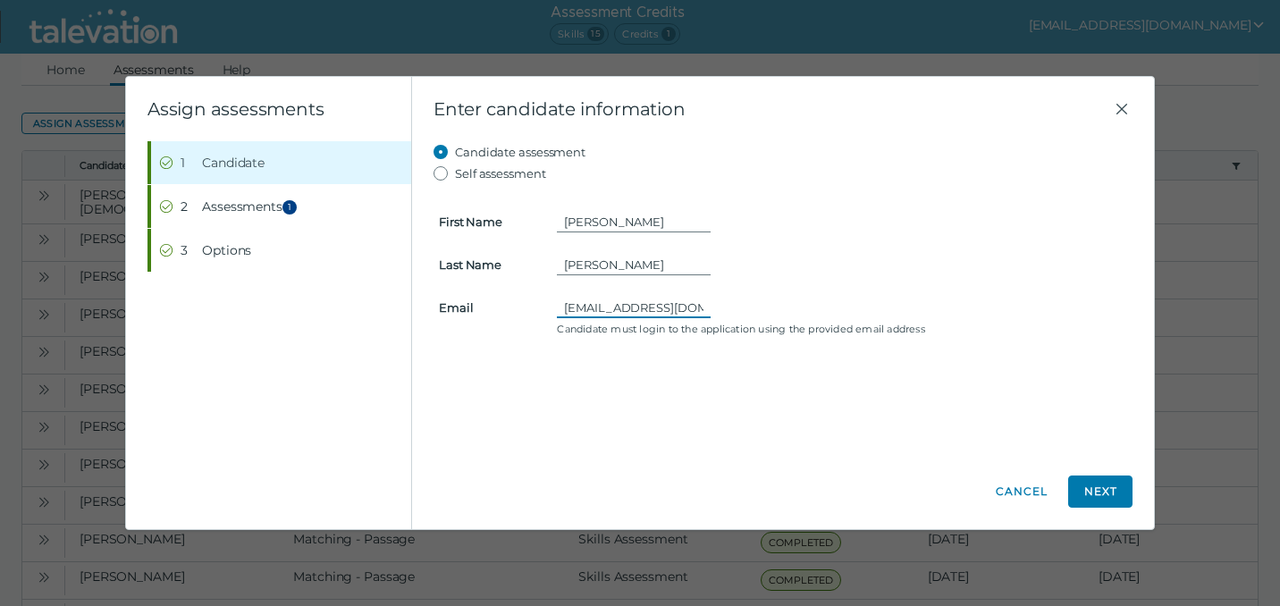
drag, startPoint x: 686, startPoint y: 308, endPoint x: 758, endPoint y: 311, distance: 71.5
click at [758, 311] on div "[EMAIL_ADDRESS][DOMAIN_NAME]" at bounding box center [842, 307] width 570 height 21
click at [1146, 378] on div "Enter candidate information Candidate assessment Self assessment First Name [PE…" at bounding box center [783, 303] width 742 height 453
click at [1108, 479] on button "Next" at bounding box center [1100, 491] width 64 height 32
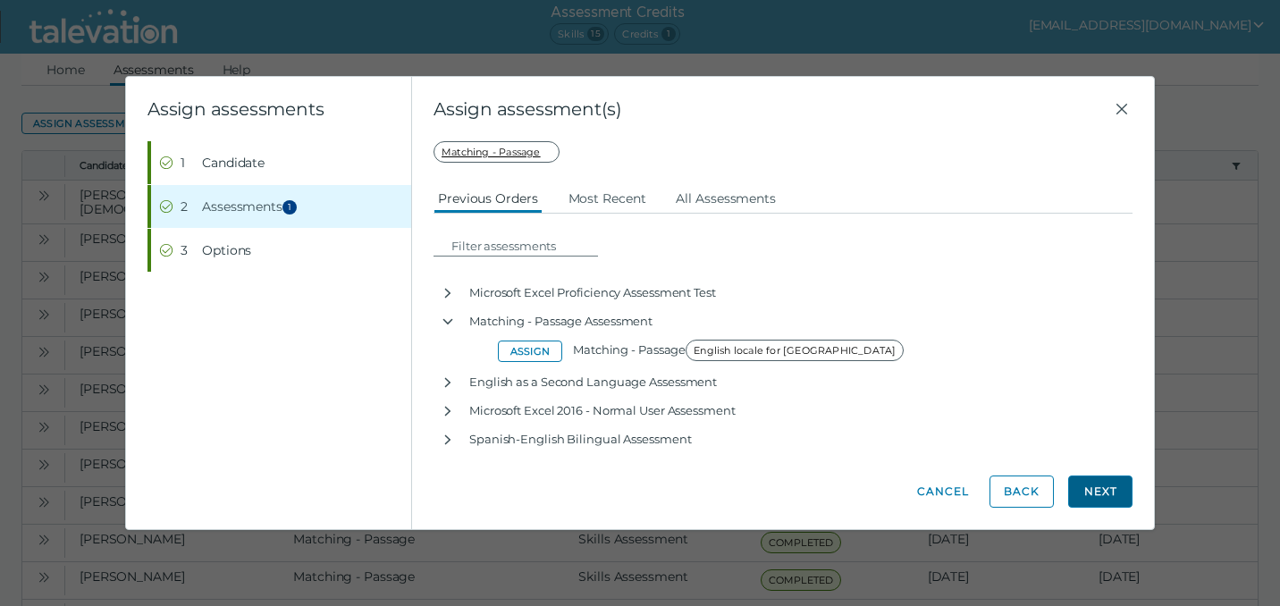
click at [1108, 479] on button "Next" at bounding box center [1100, 491] width 64 height 32
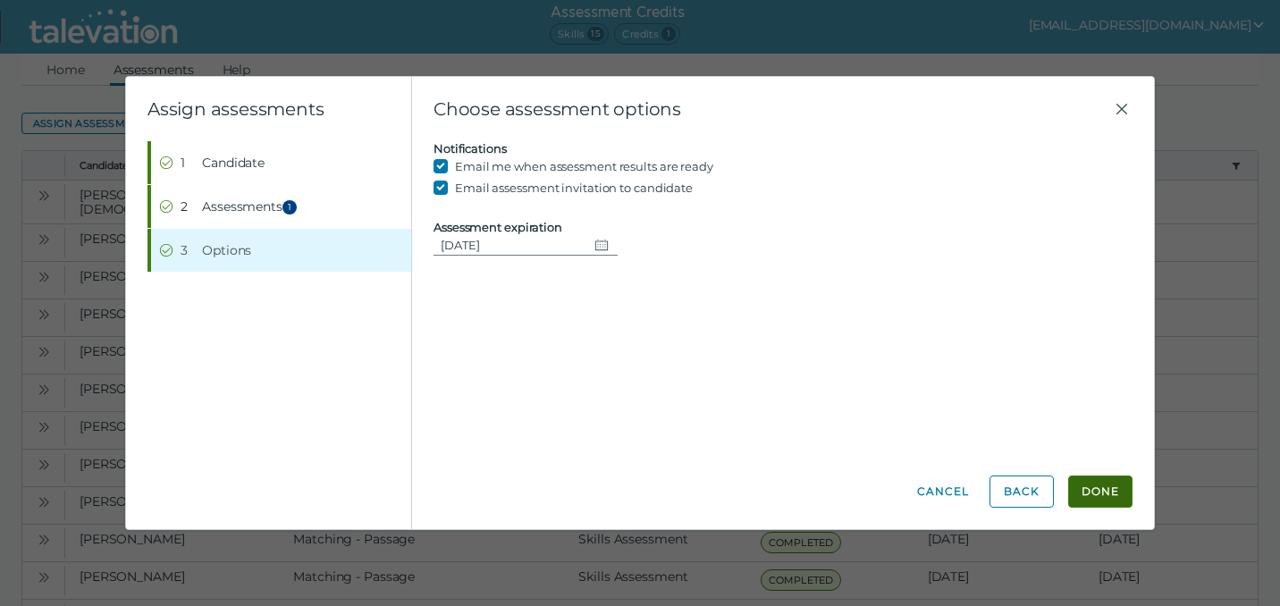
click at [1097, 492] on button "Done" at bounding box center [1100, 491] width 64 height 32
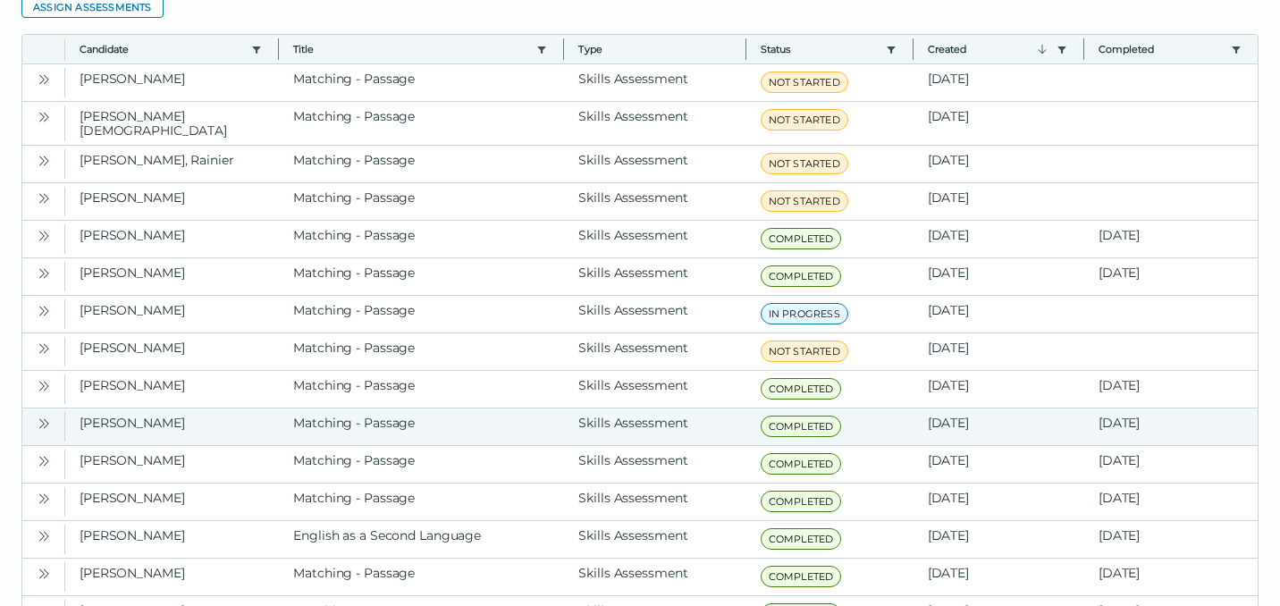
scroll to position [122, 0]
